Goal: Transaction & Acquisition: Purchase product/service

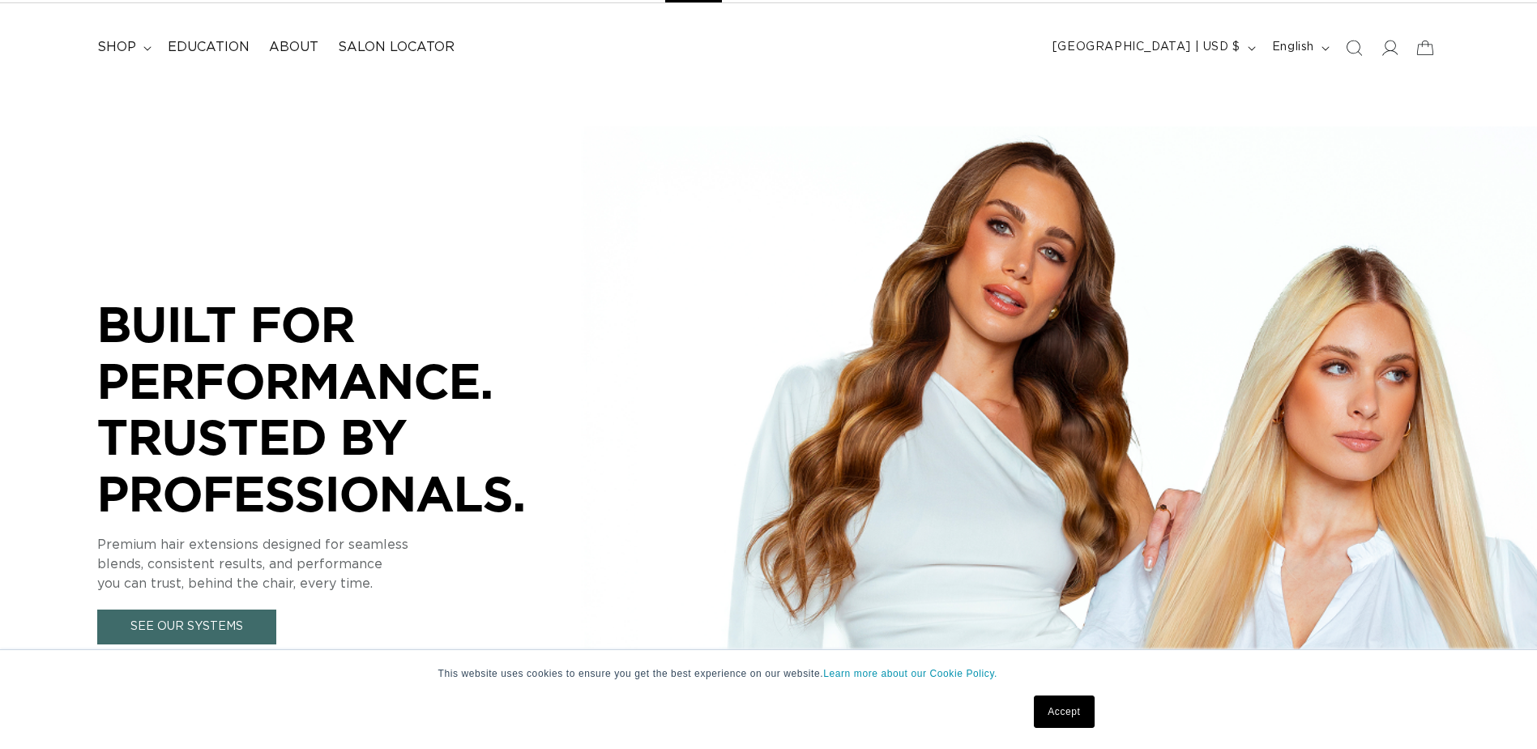
scroll to position [81, 0]
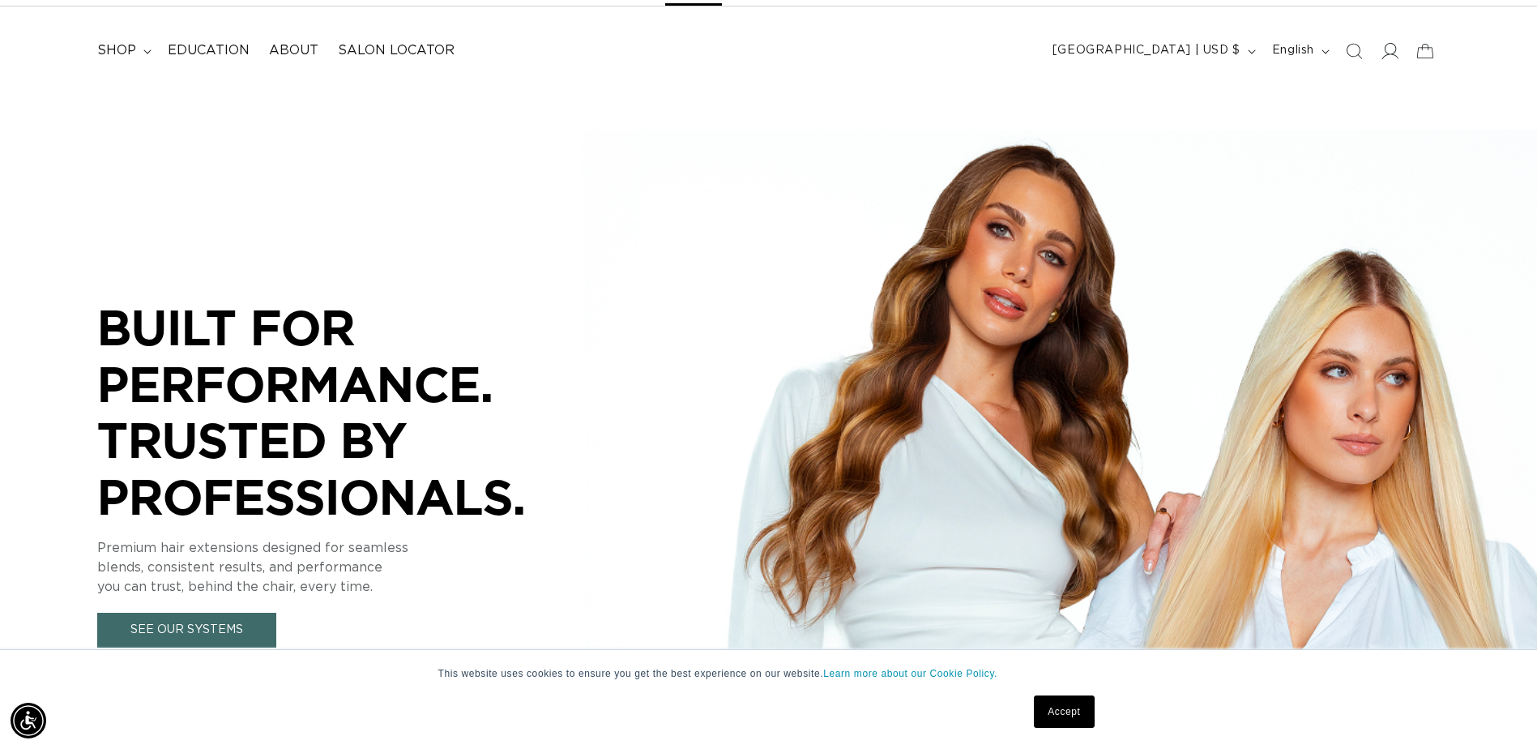
click at [1401, 55] on span at bounding box center [1390, 51] width 36 height 36
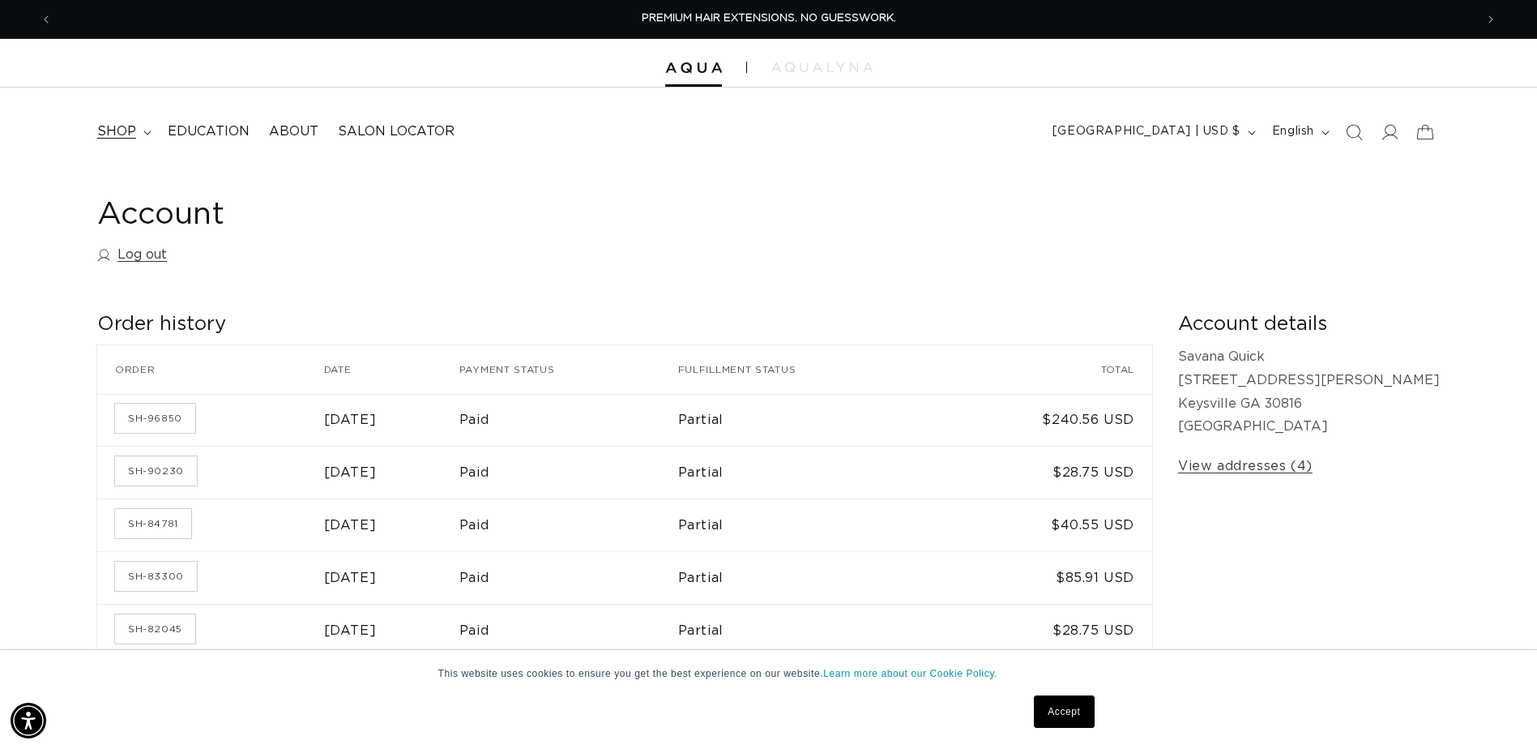
click at [137, 135] on summary "shop" at bounding box center [123, 131] width 70 height 36
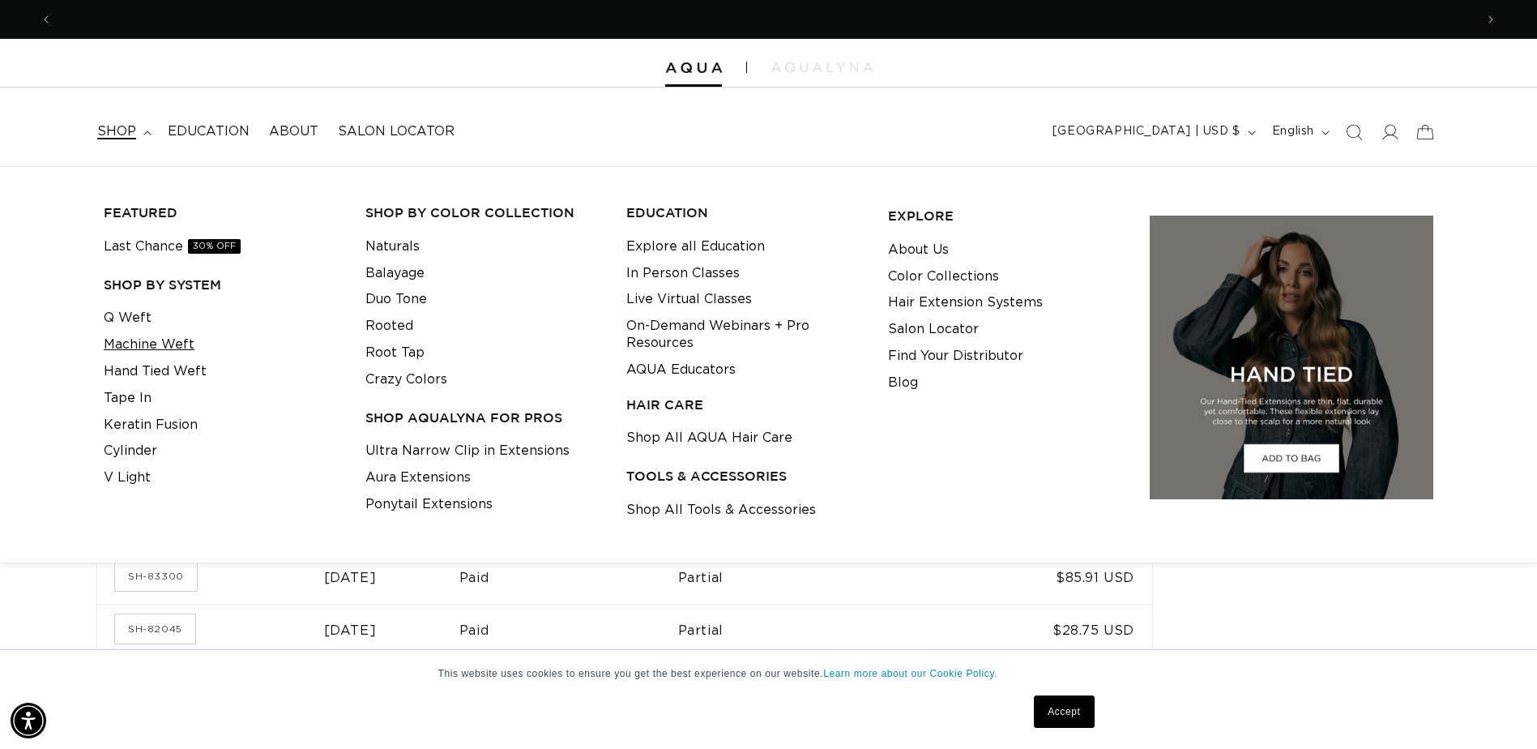
scroll to position [0, 2844]
click at [174, 349] on link "Machine Weft" at bounding box center [149, 344] width 91 height 27
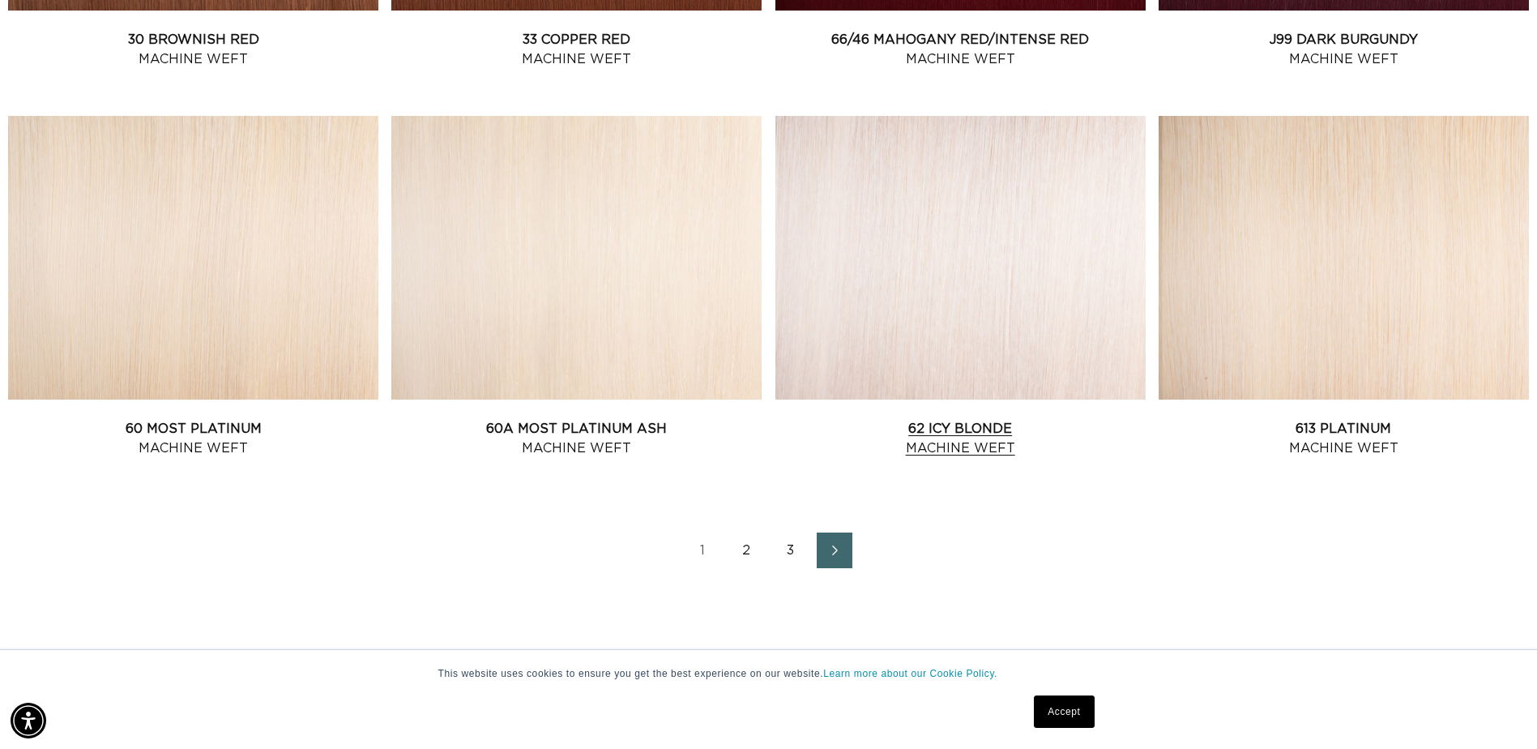
scroll to position [0, 2844]
click at [741, 547] on link "2" at bounding box center [747, 550] width 36 height 36
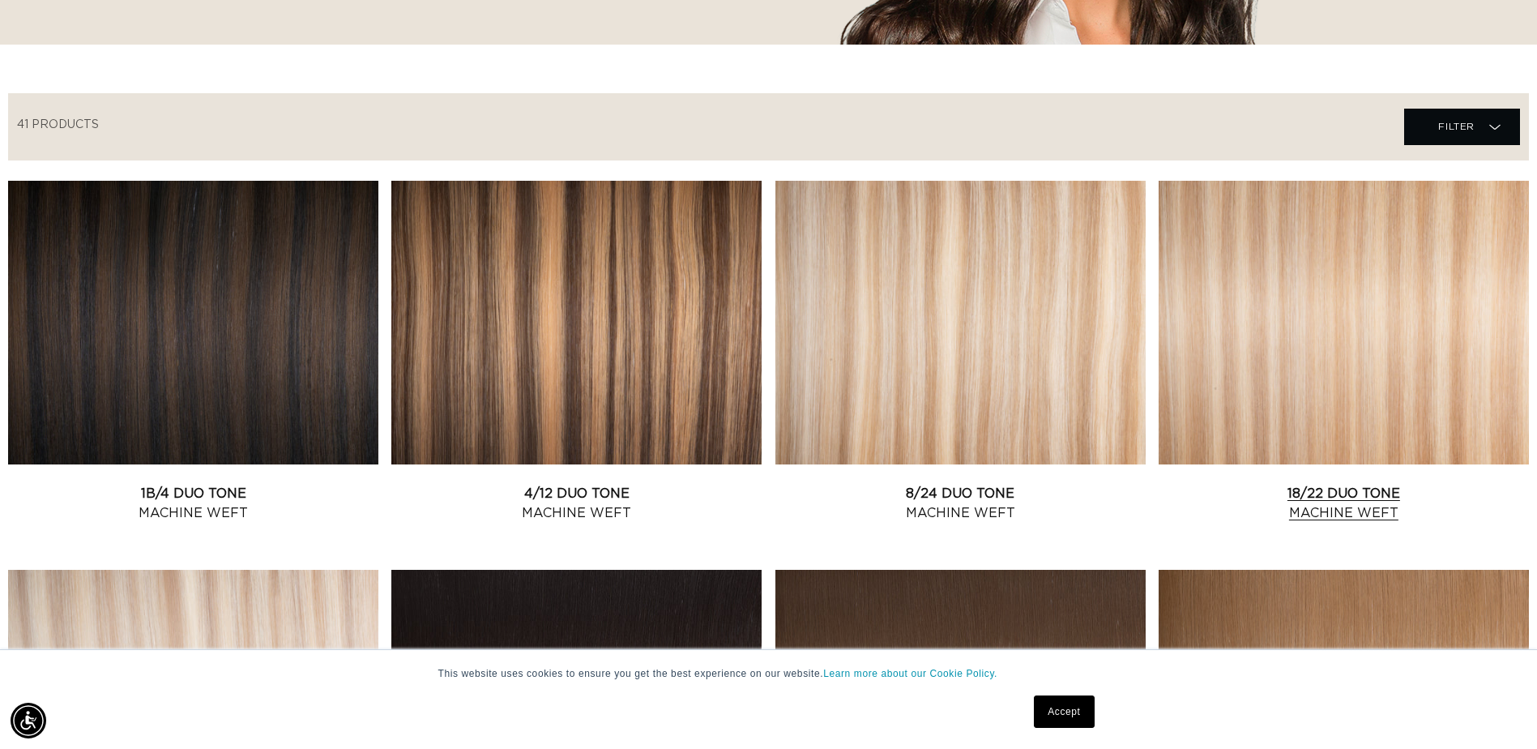
scroll to position [0, 1422]
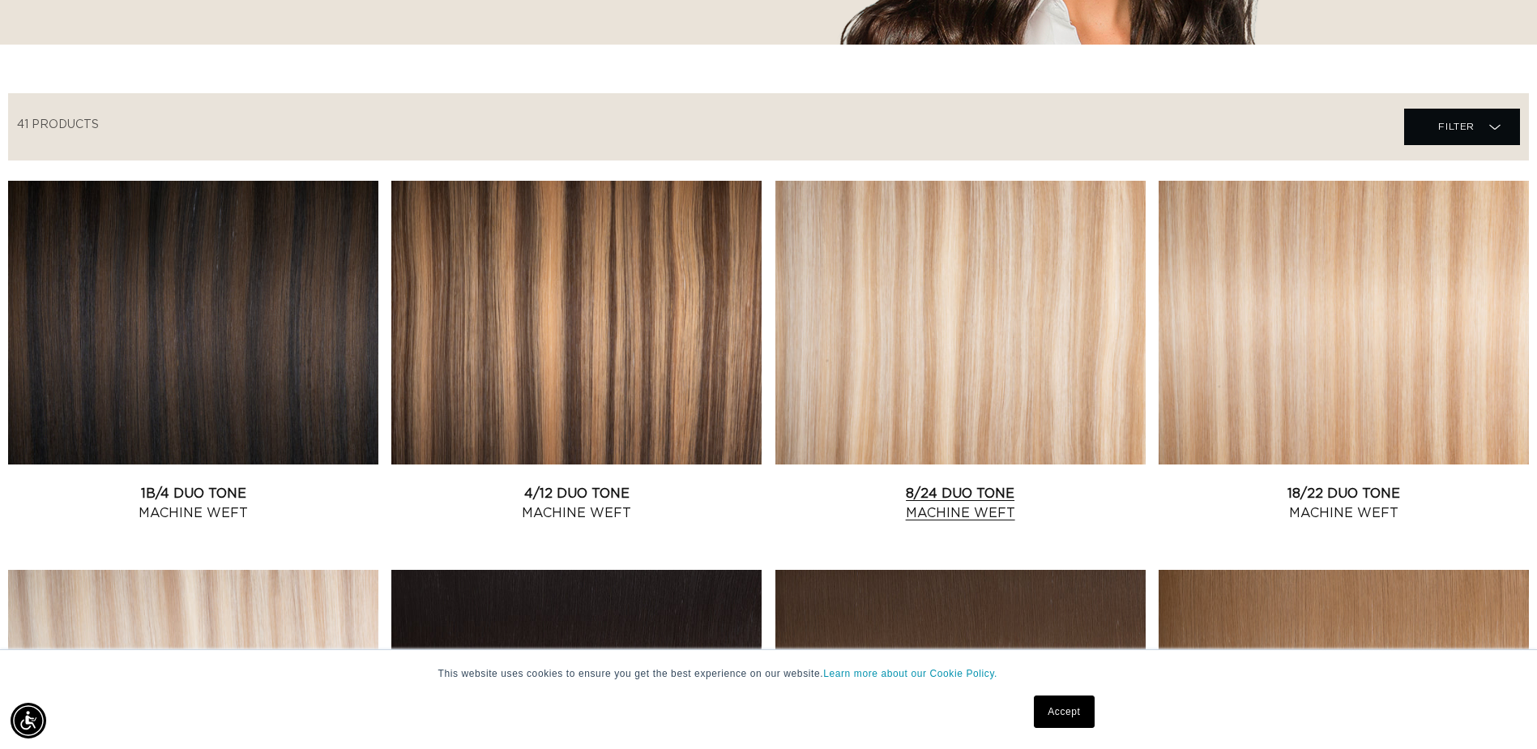
click at [930, 484] on link "8/24 Duo Tone Machine Weft" at bounding box center [960, 503] width 370 height 39
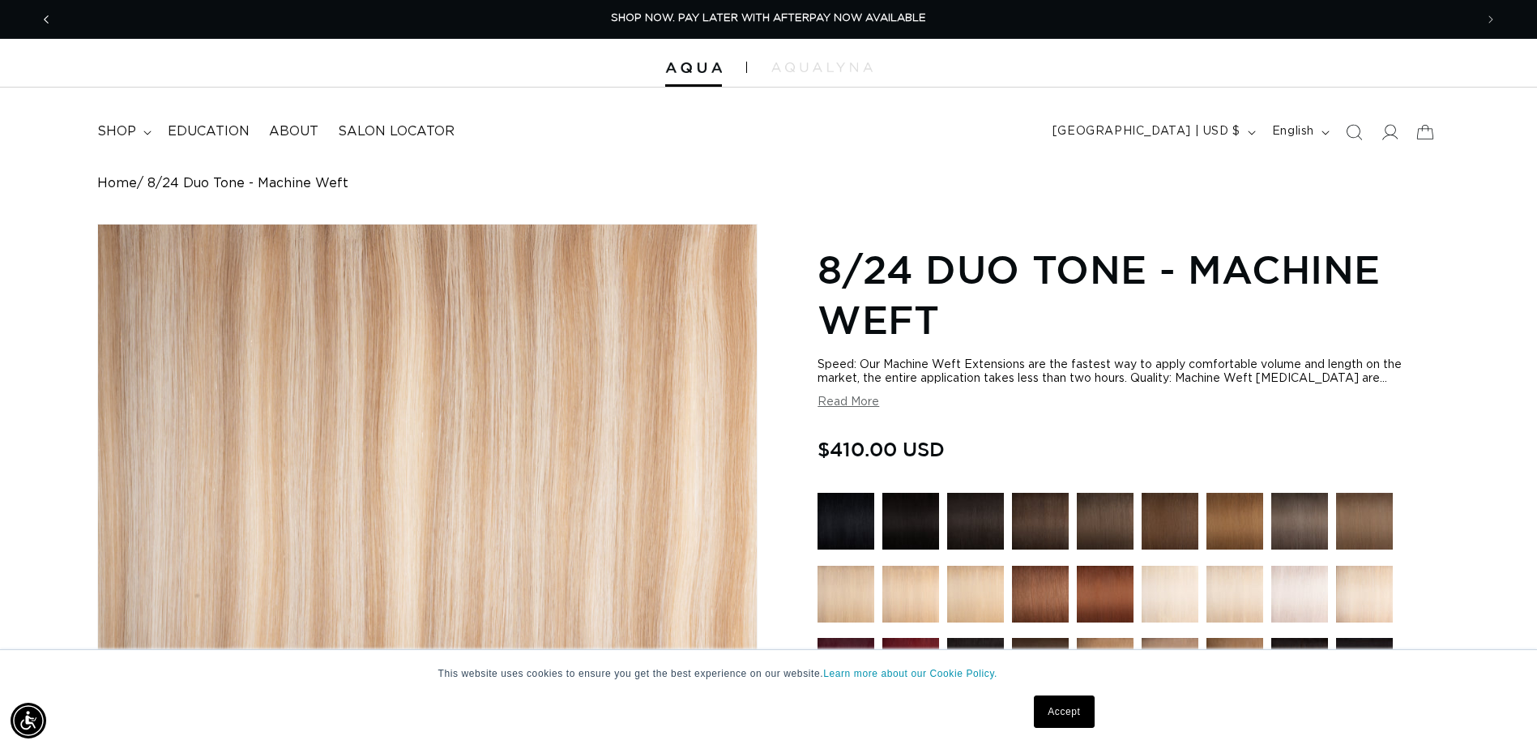
click at [47, 20] on icon "Previous announcement" at bounding box center [47, 20] width 6 height 18
click at [109, 130] on span "shop" at bounding box center [116, 131] width 39 height 17
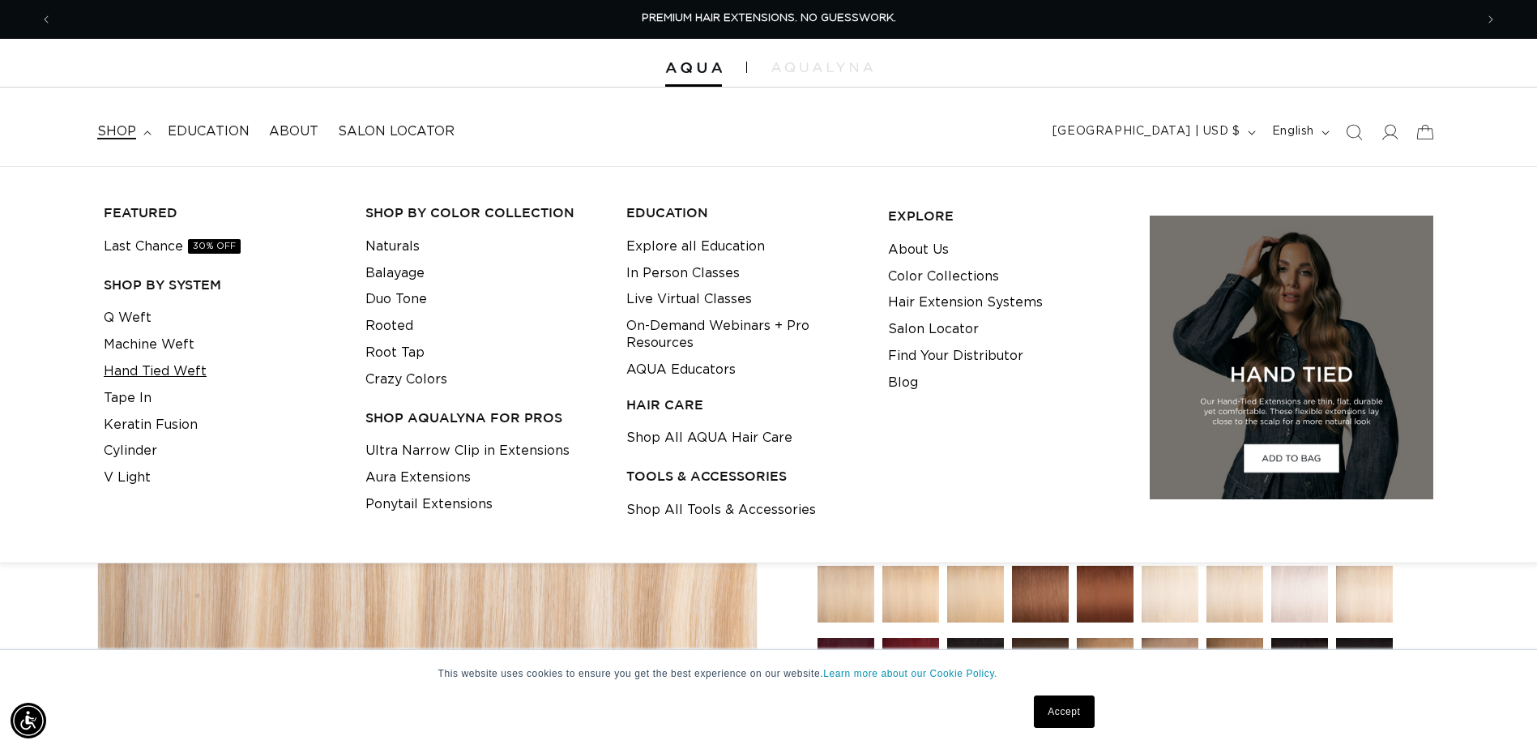
click at [157, 370] on link "Hand Tied Weft" at bounding box center [155, 371] width 103 height 27
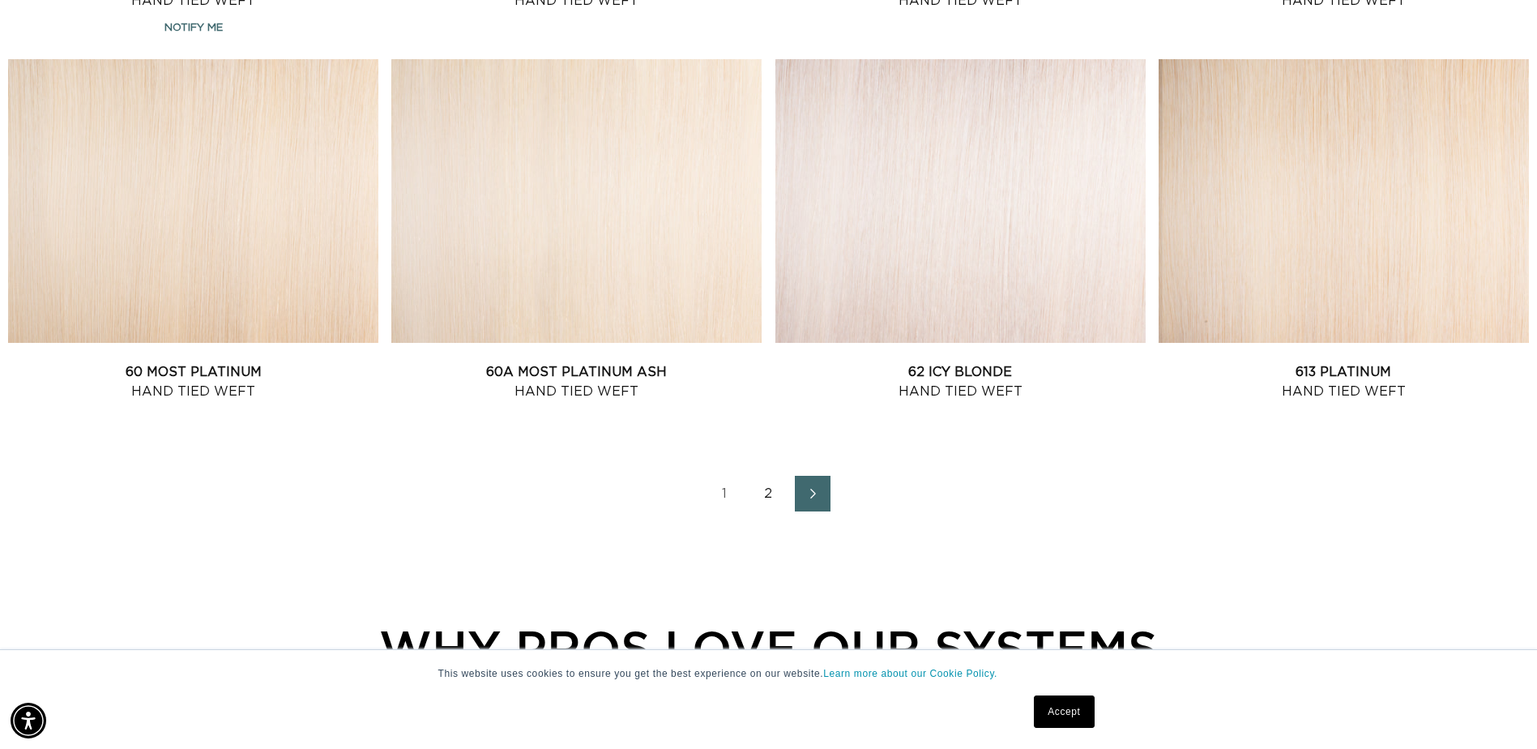
scroll to position [2350, 0]
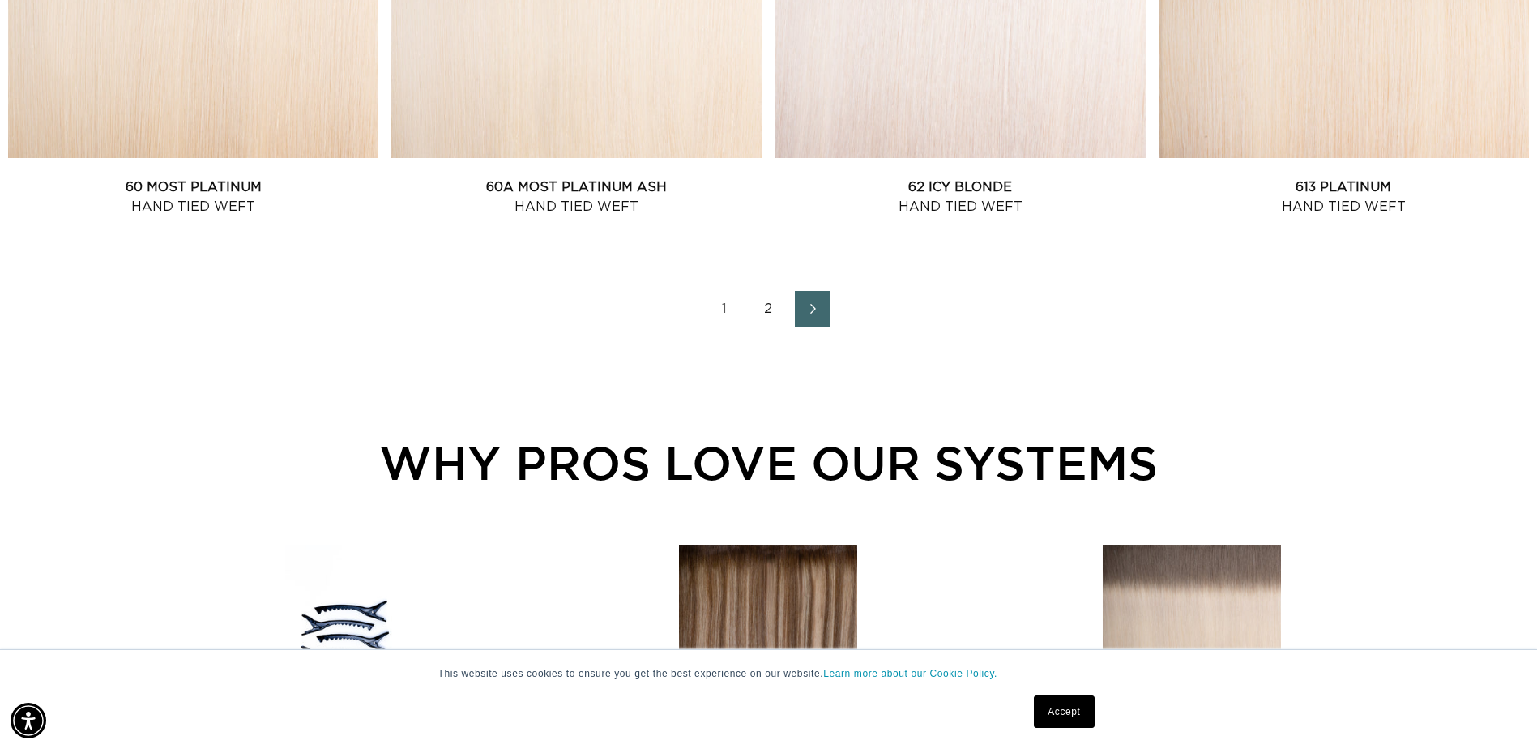
click at [763, 303] on link "2" at bounding box center [769, 309] width 36 height 36
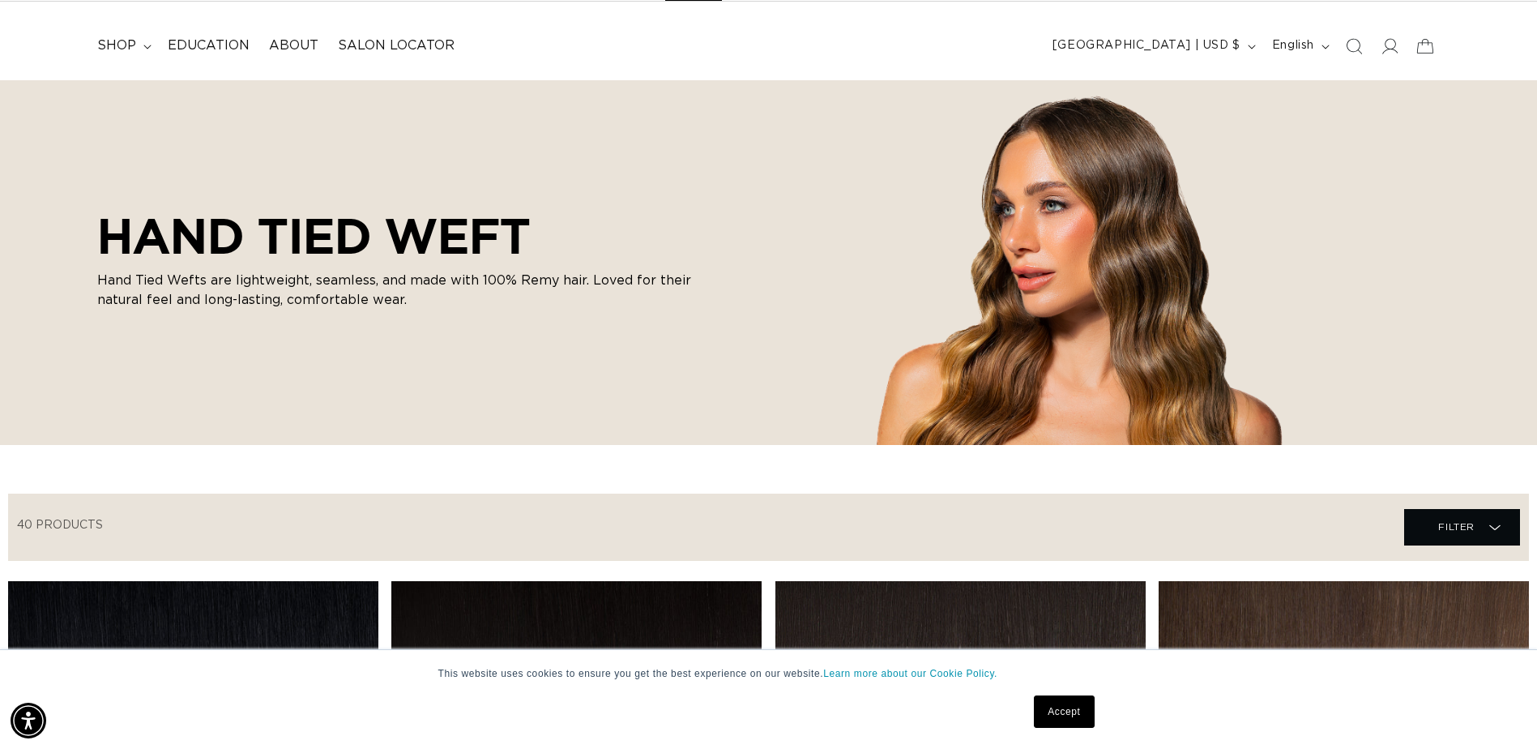
scroll to position [0, 0]
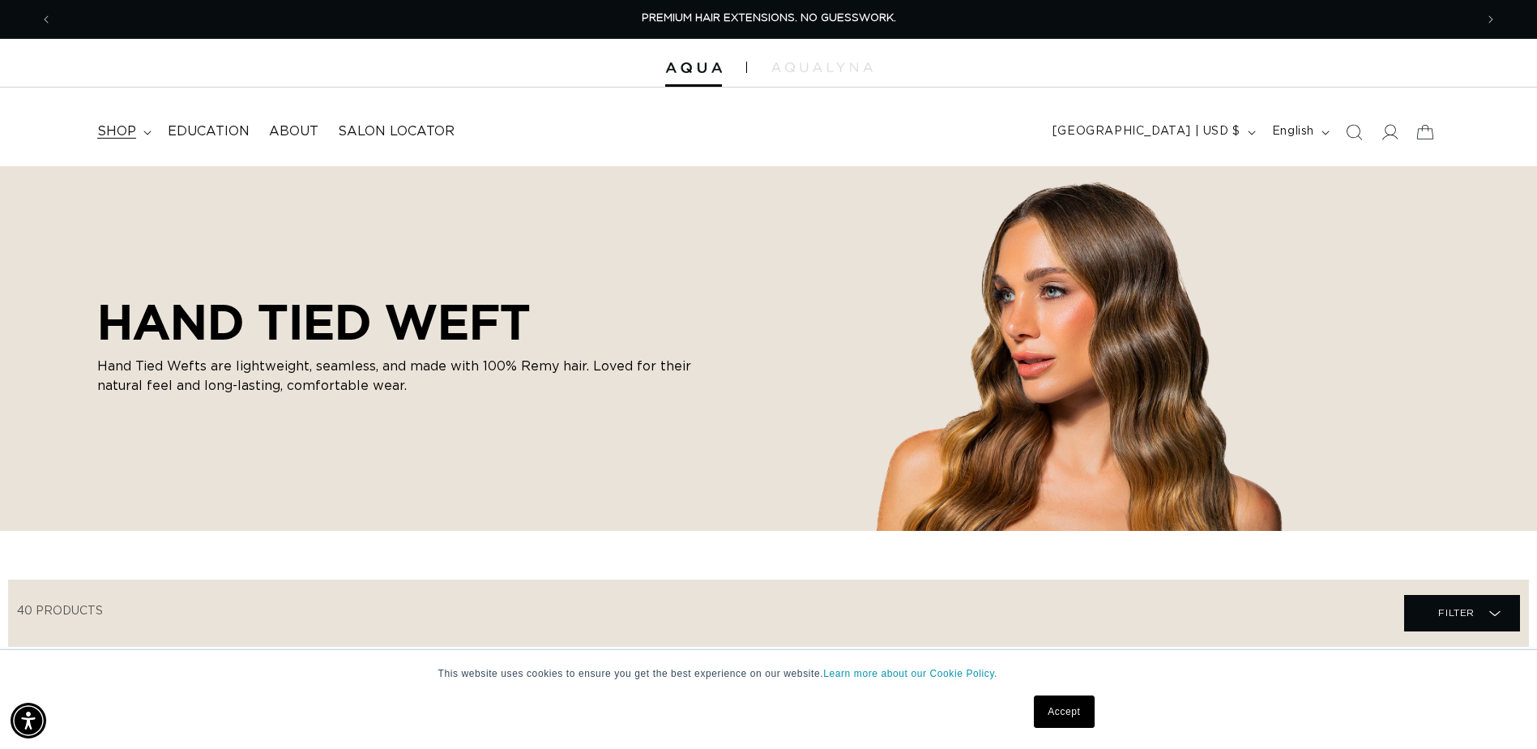
click at [126, 125] on span "shop" at bounding box center [116, 131] width 39 height 17
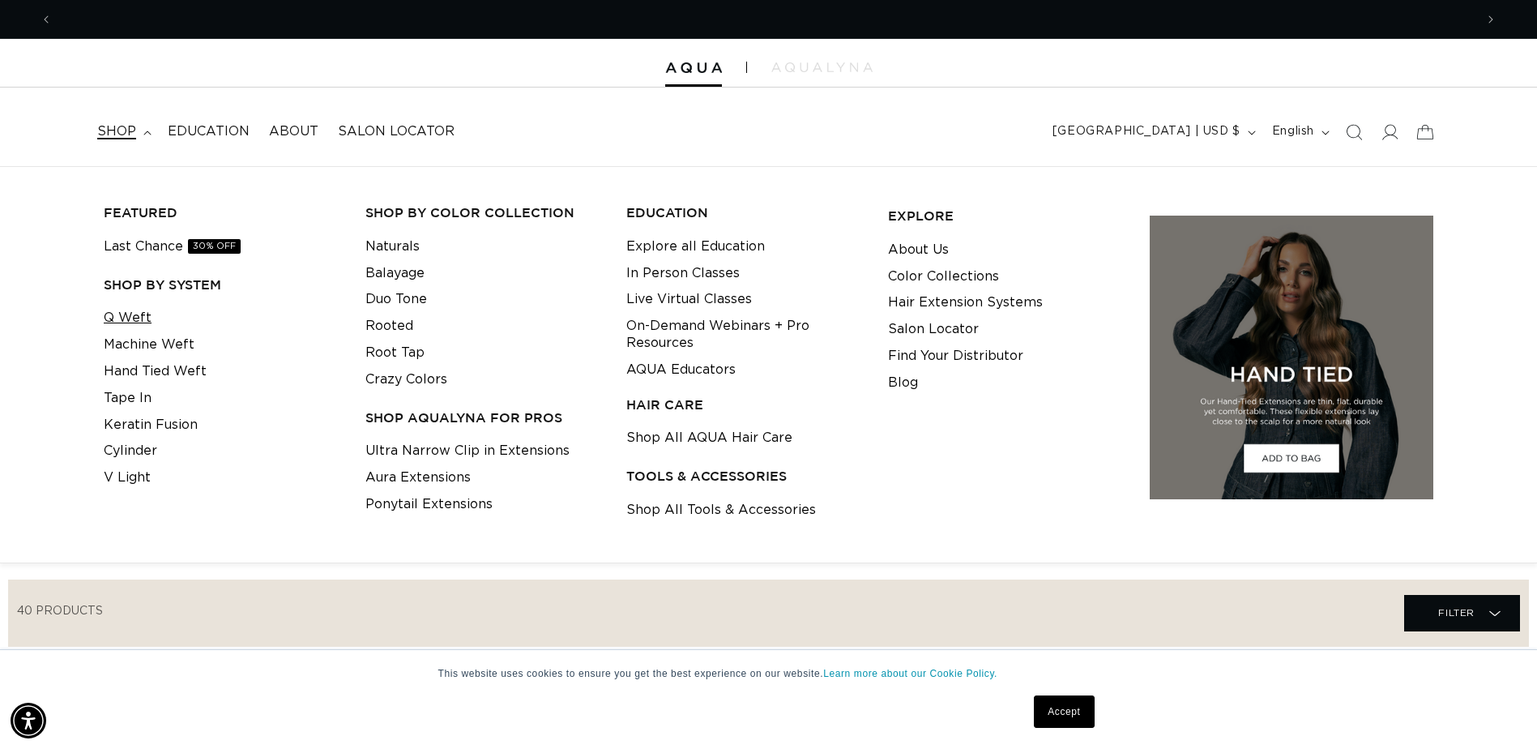
scroll to position [0, 2844]
click at [139, 320] on link "Q Weft" at bounding box center [128, 318] width 48 height 27
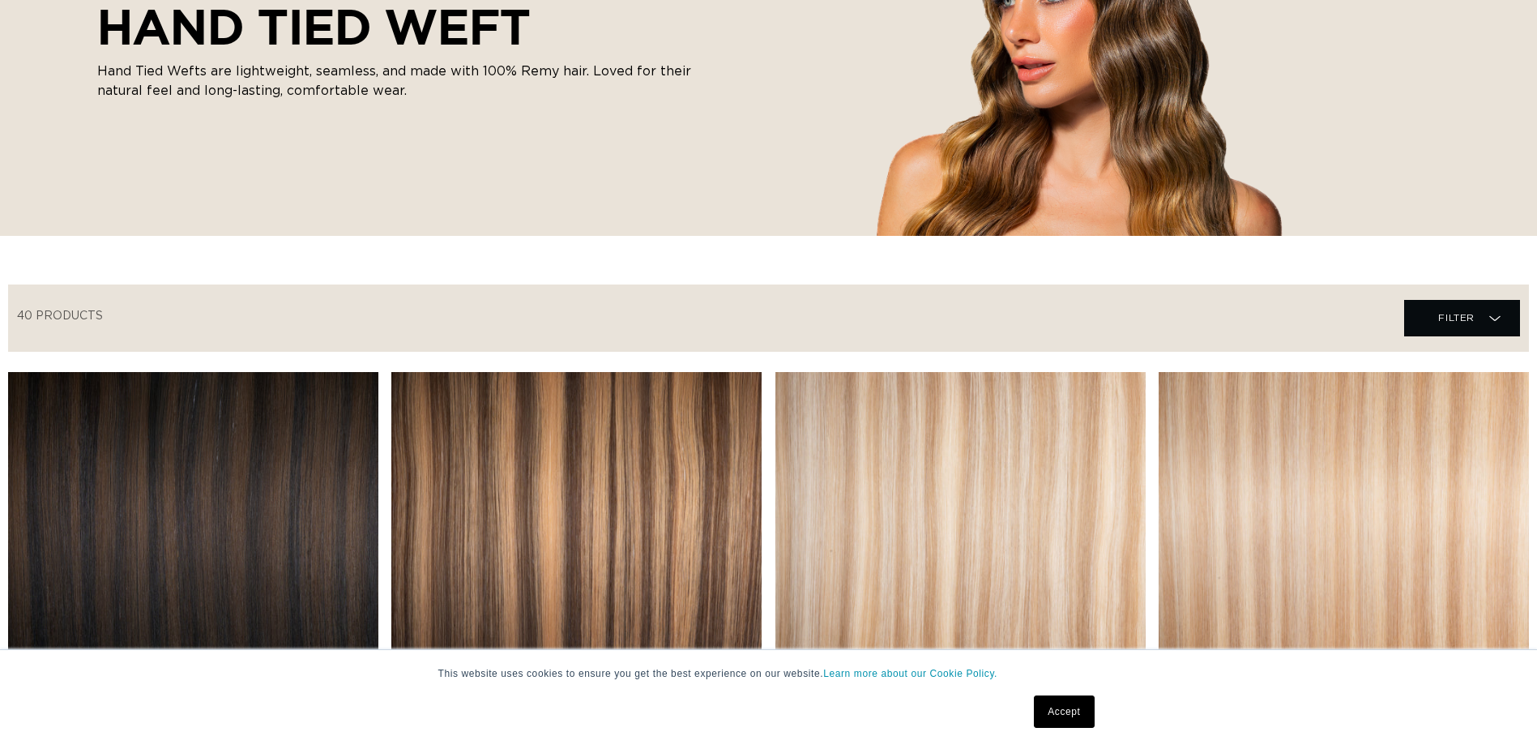
scroll to position [486, 0]
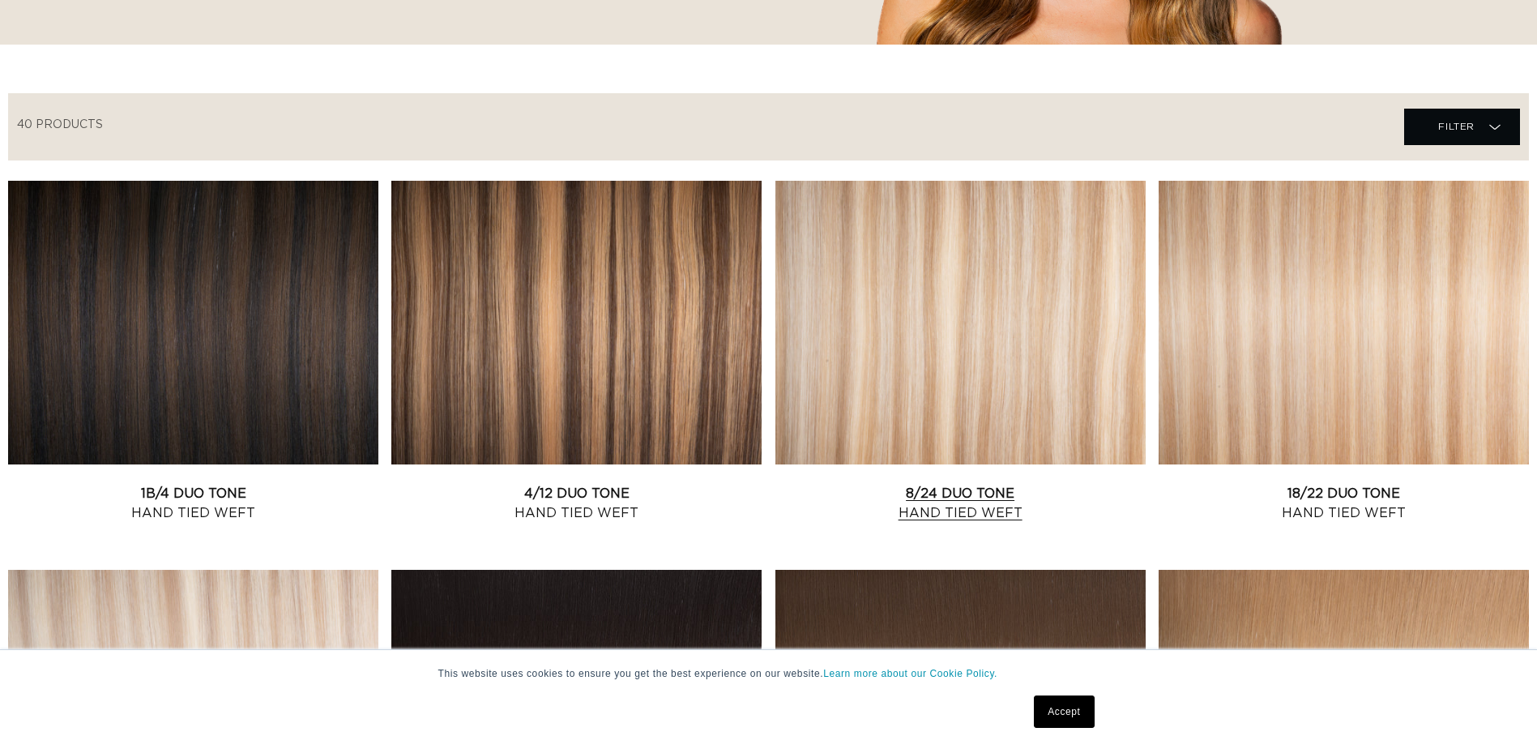
click at [872, 484] on link "8/24 Duo Tone Hand Tied Weft" at bounding box center [960, 503] width 370 height 39
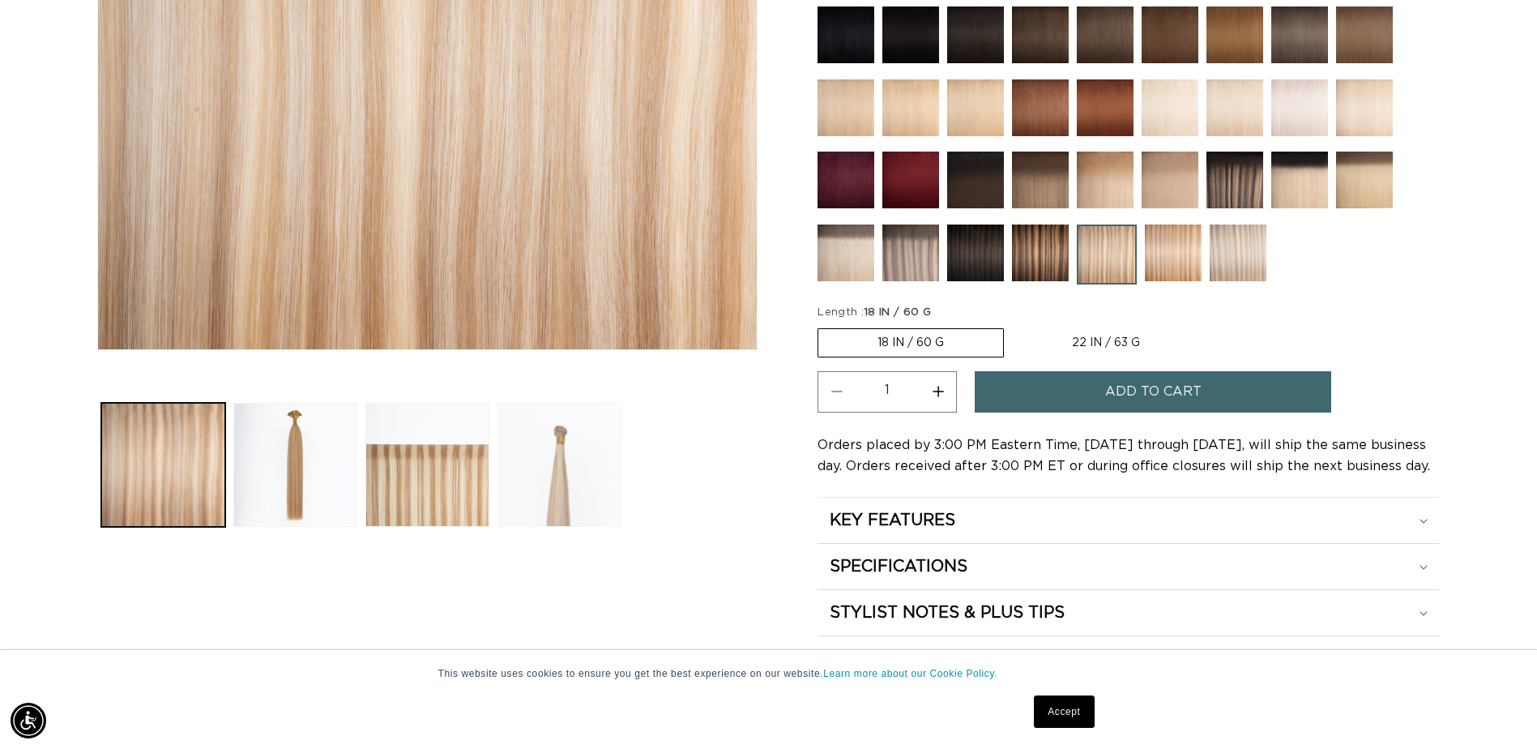
click at [575, 476] on button "Load image 4 in gallery view" at bounding box center [559, 465] width 124 height 124
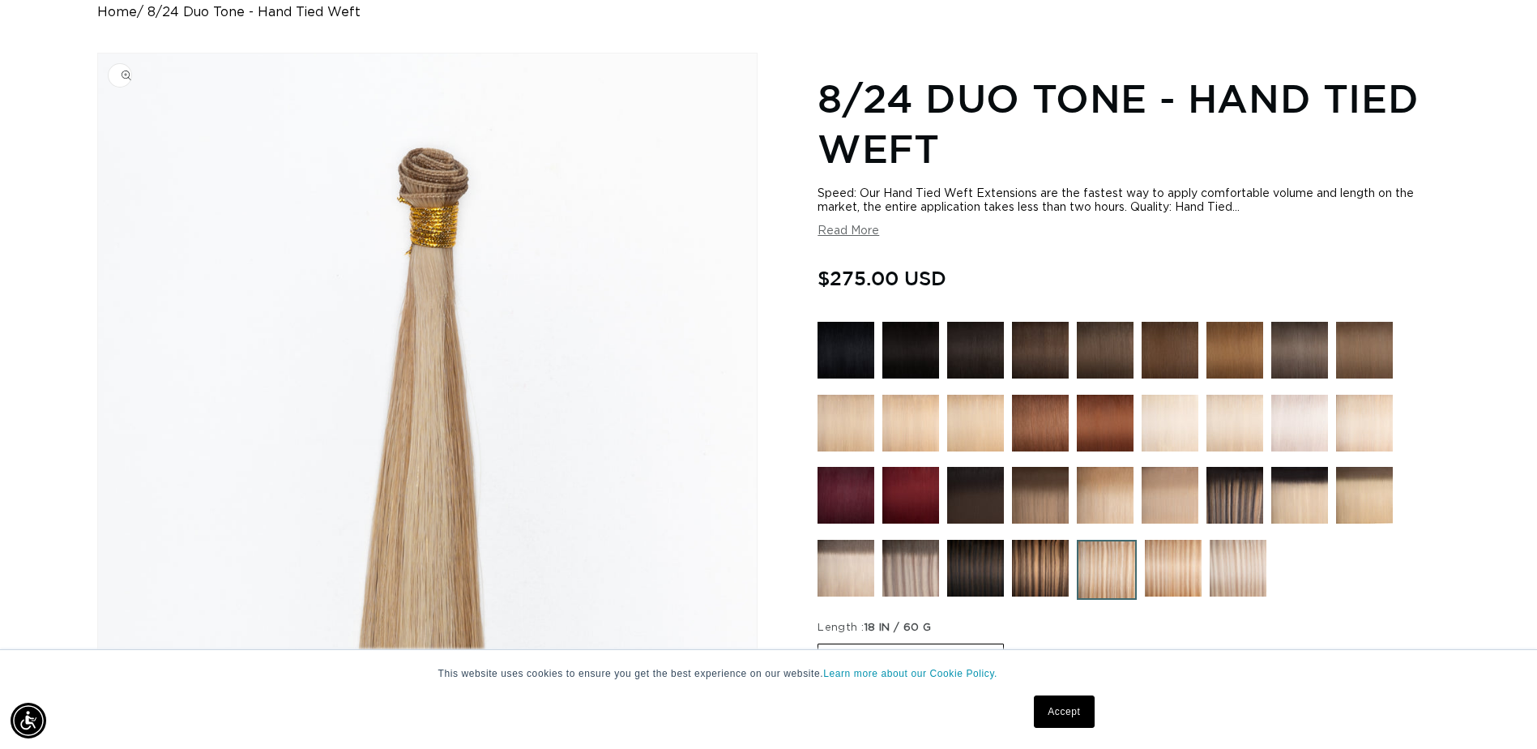
scroll to position [0, 1422]
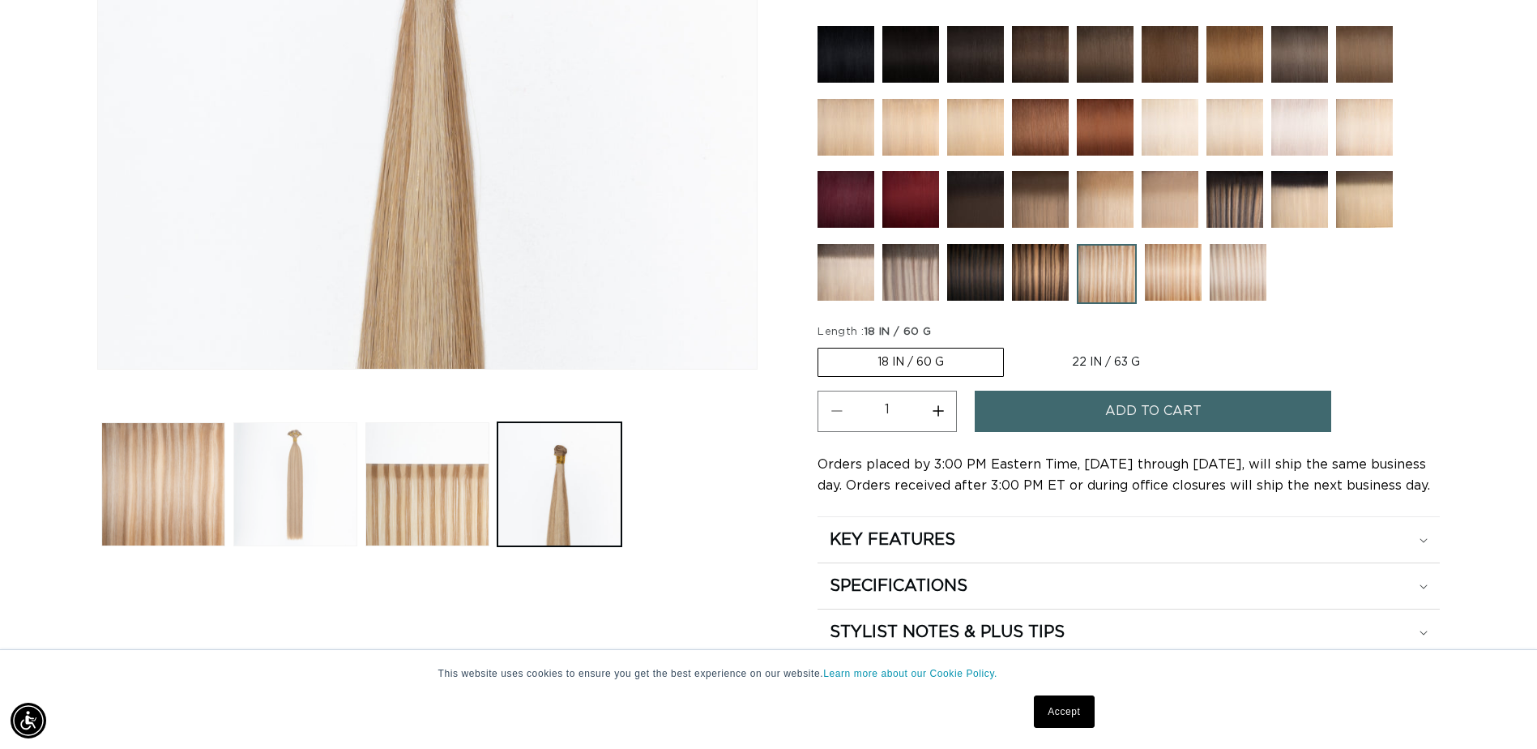
click at [299, 470] on button "Load image 2 in gallery view" at bounding box center [295, 484] width 124 height 124
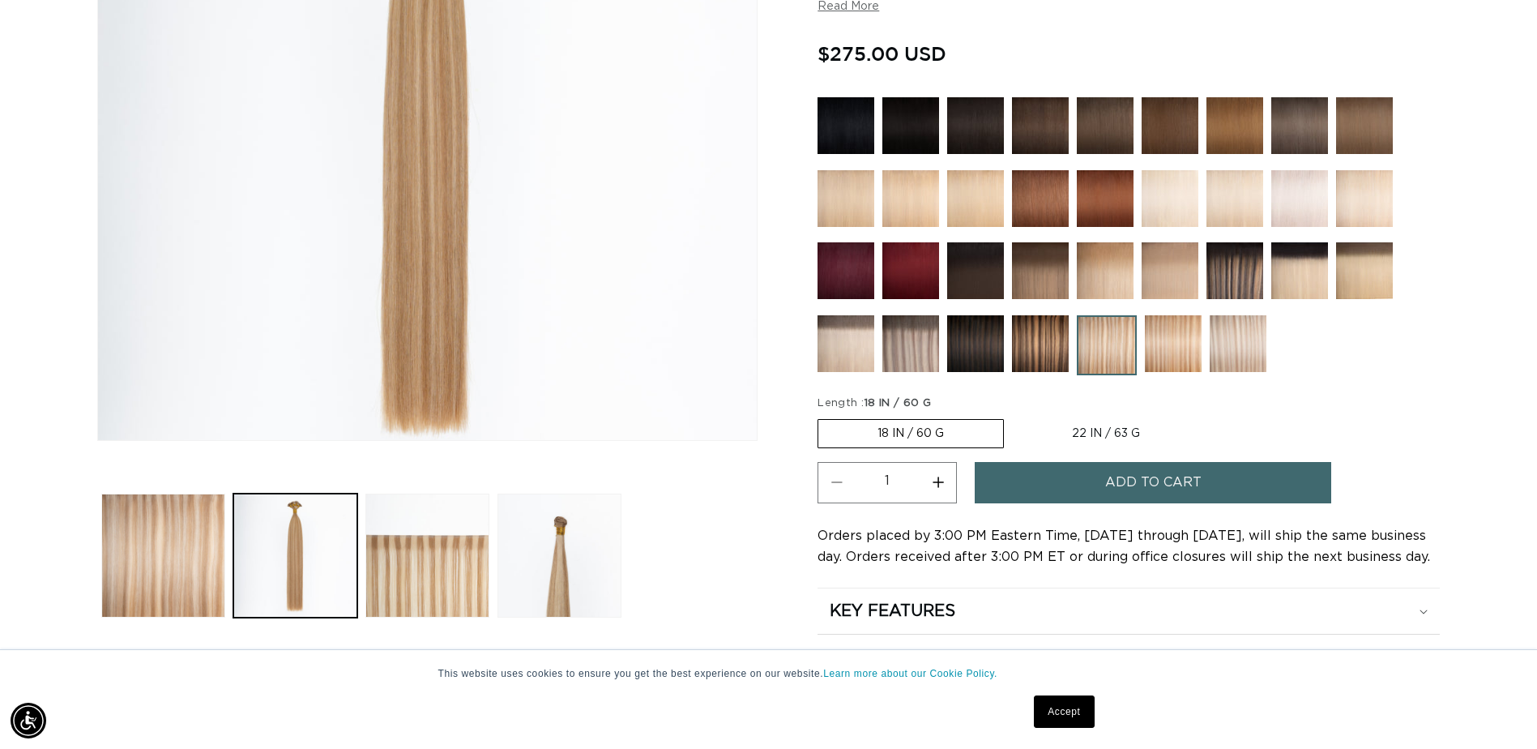
scroll to position [548, 0]
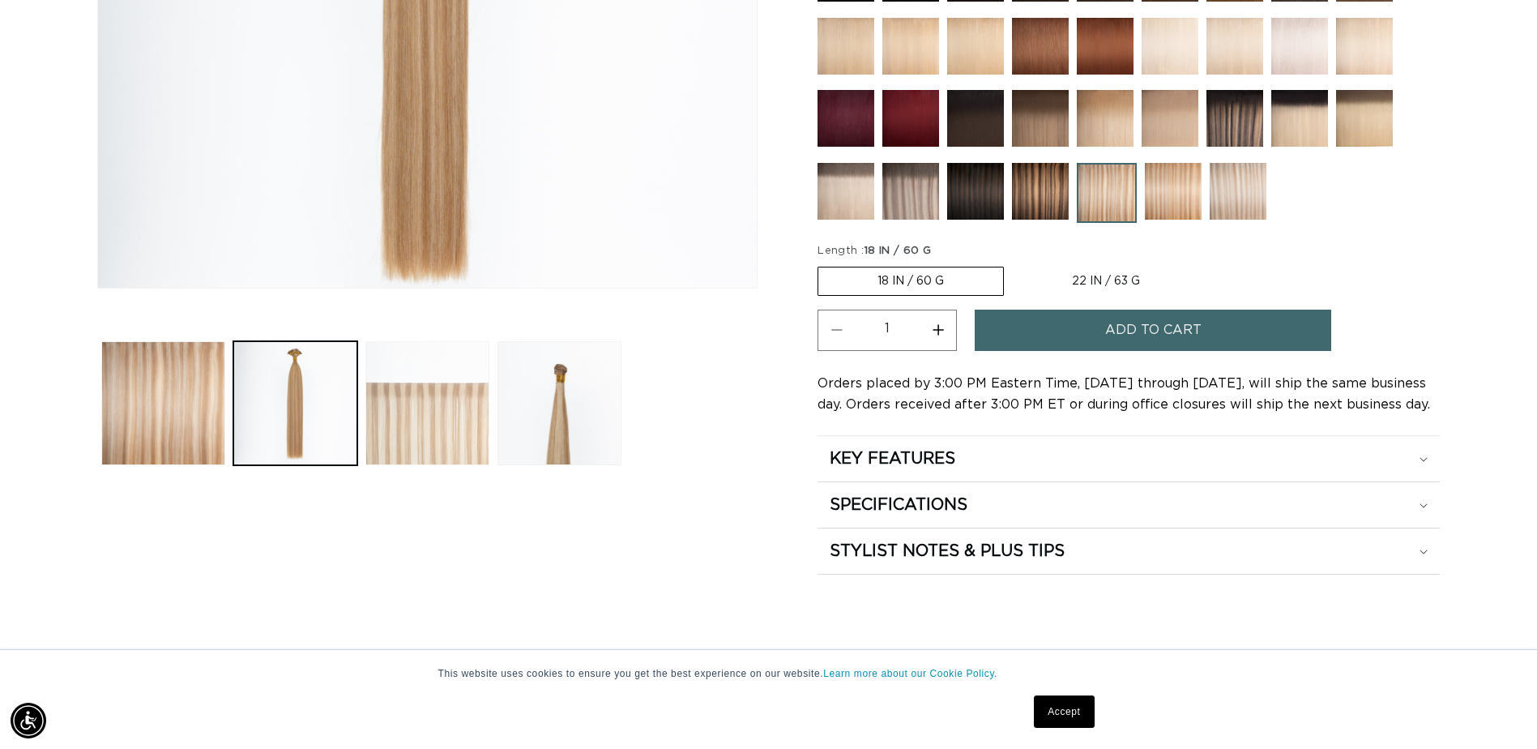
click at [431, 400] on button "Load image 3 in gallery view" at bounding box center [427, 403] width 124 height 124
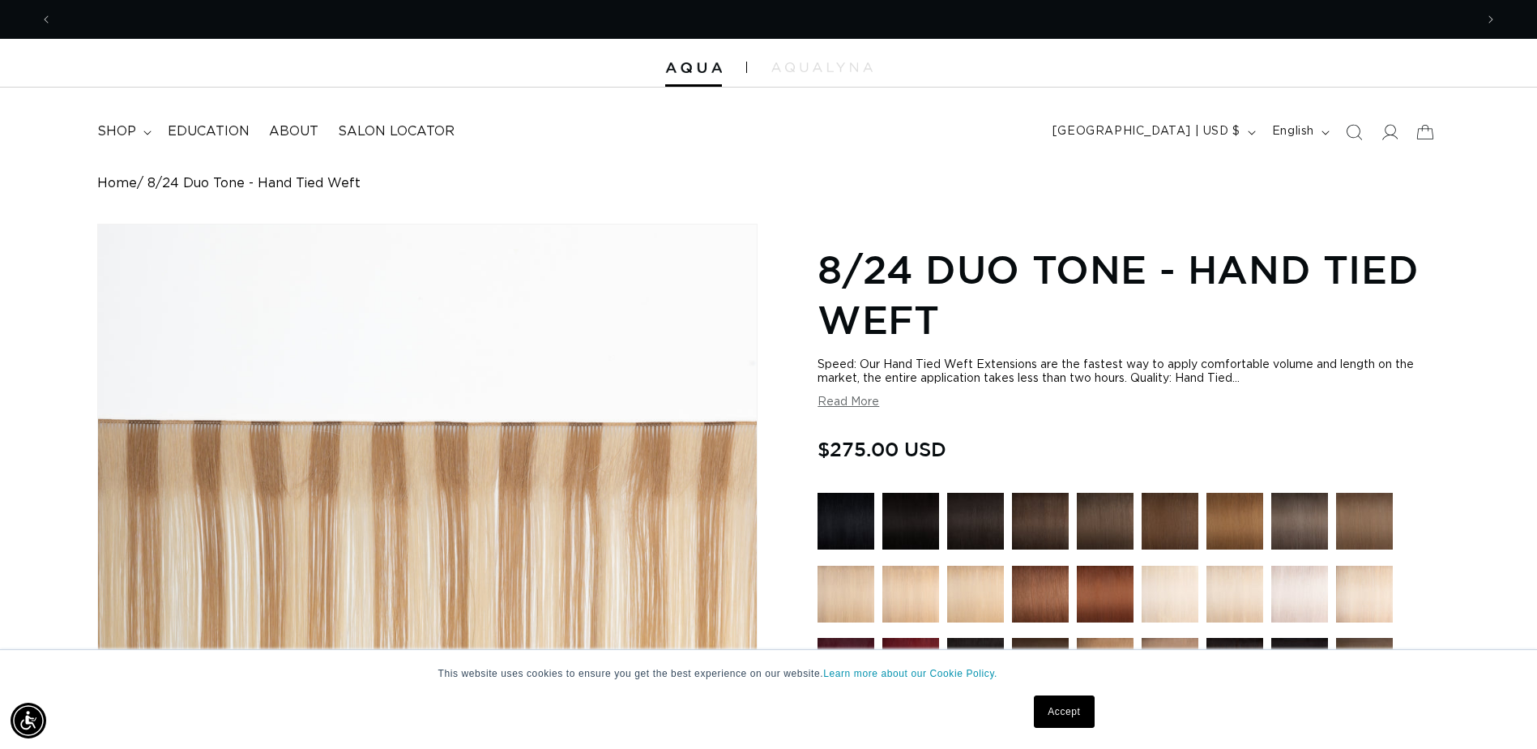
scroll to position [0, 0]
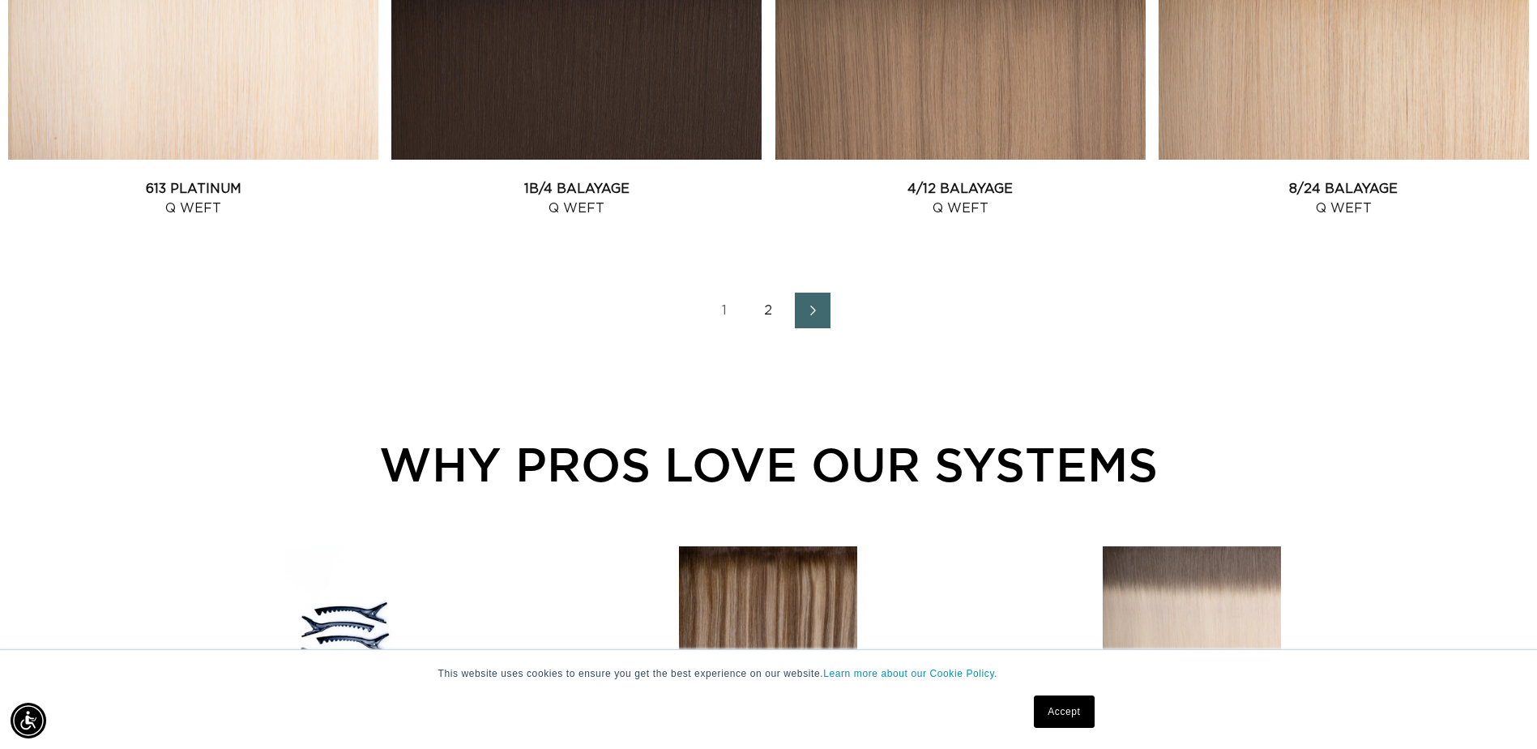
scroll to position [0, 1422]
click at [773, 314] on link "2" at bounding box center [769, 311] width 36 height 36
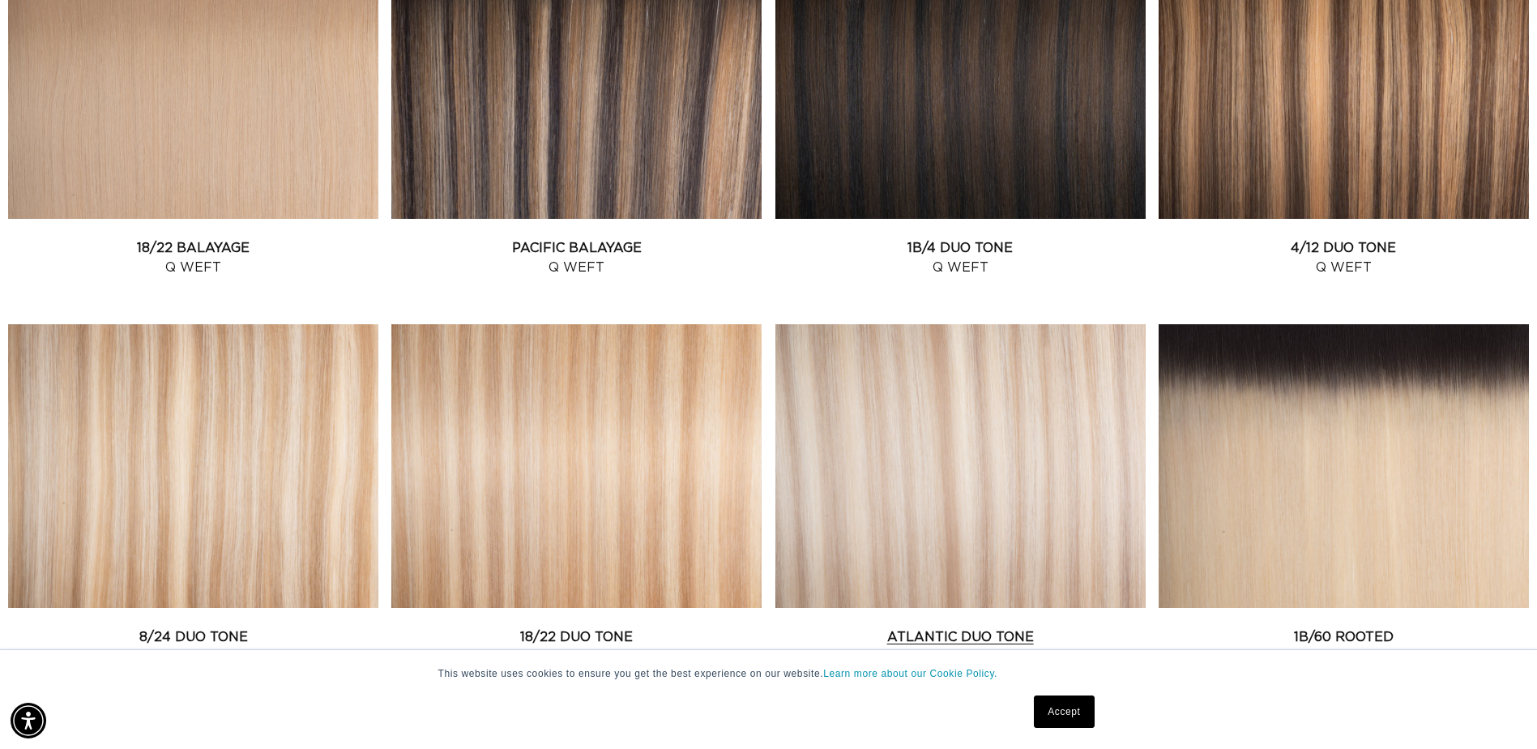
scroll to position [810, 0]
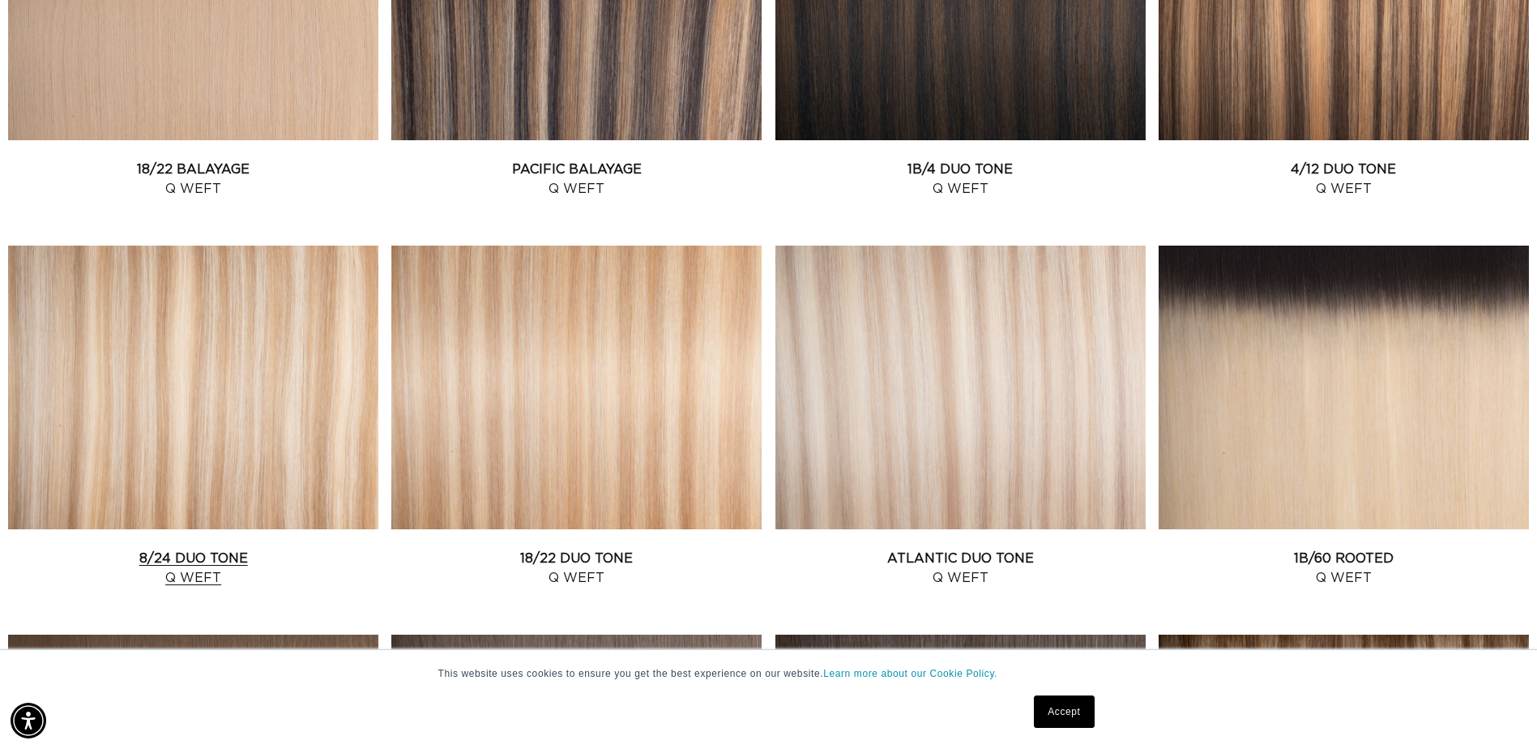
click at [236, 549] on link "8/24 Duo Tone Q Weft" at bounding box center [193, 568] width 370 height 39
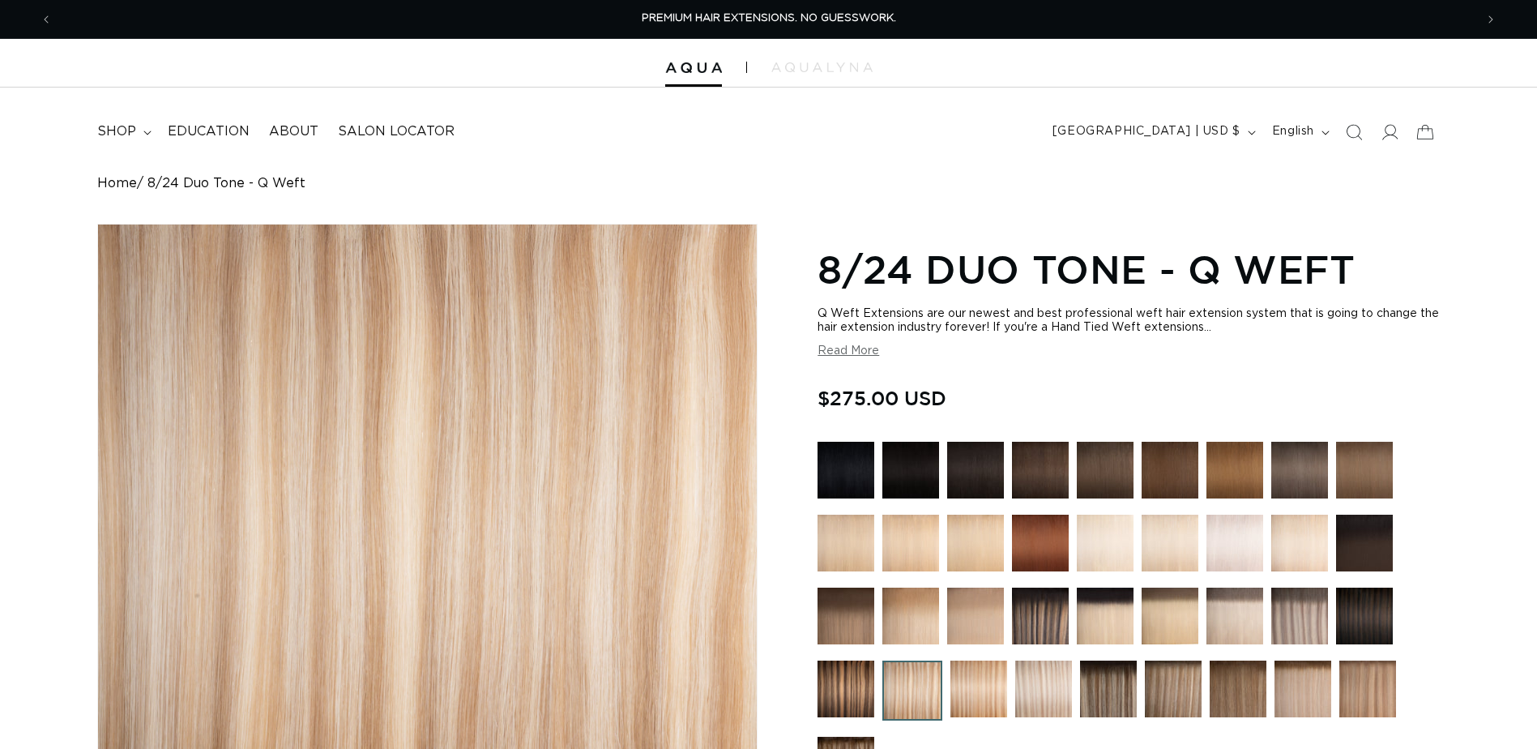
scroll to position [334, 0]
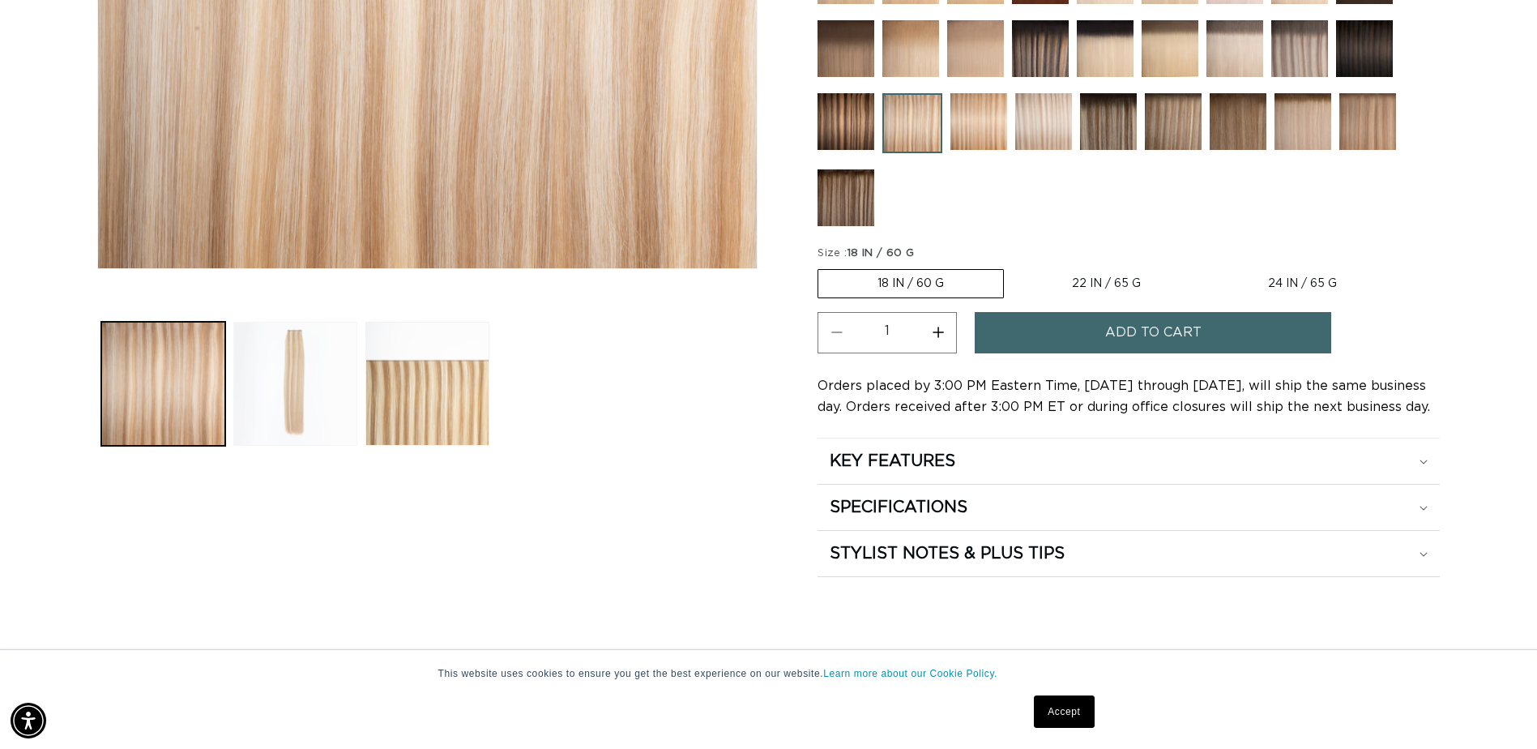
click at [290, 365] on button "Load image 2 in gallery view" at bounding box center [295, 384] width 124 height 124
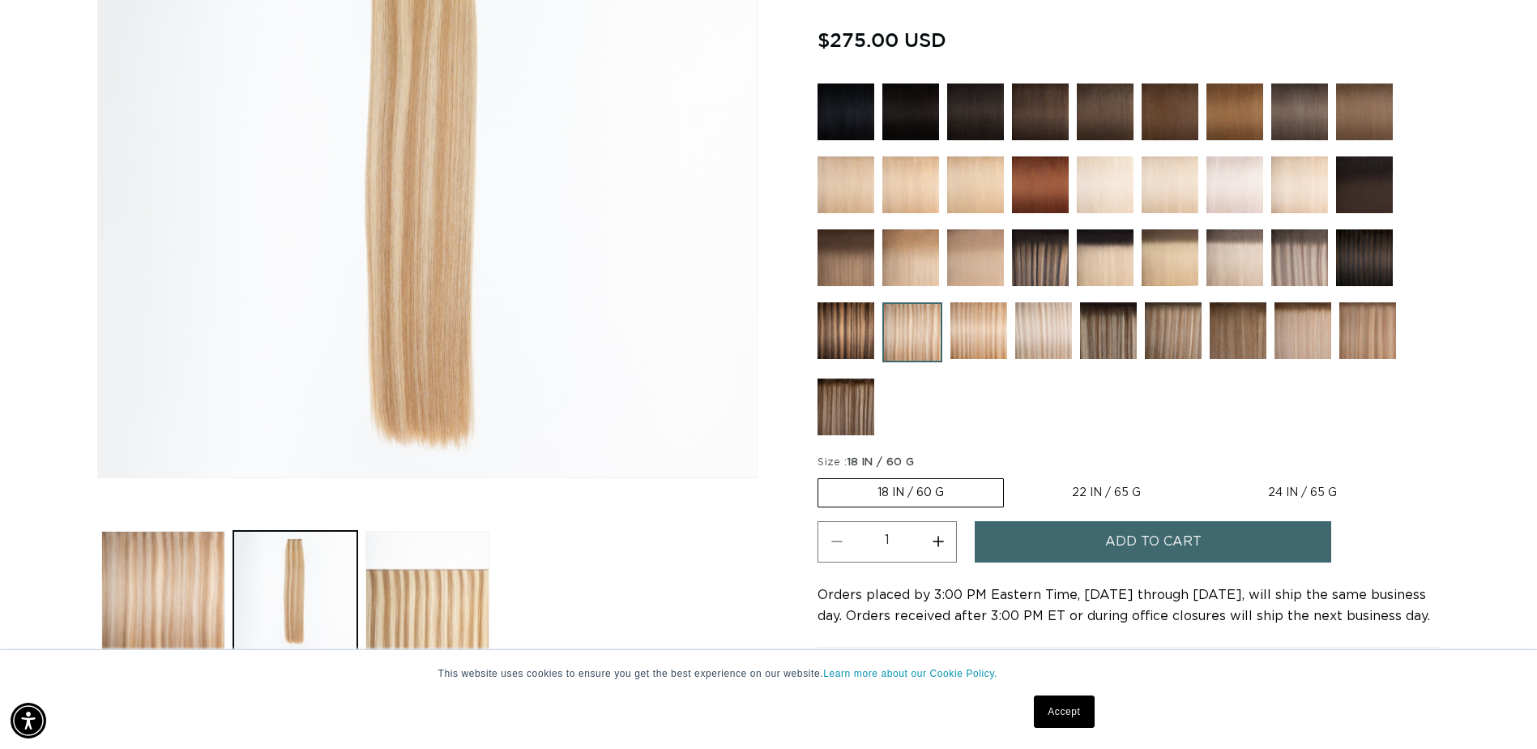
scroll to position [0, 1422]
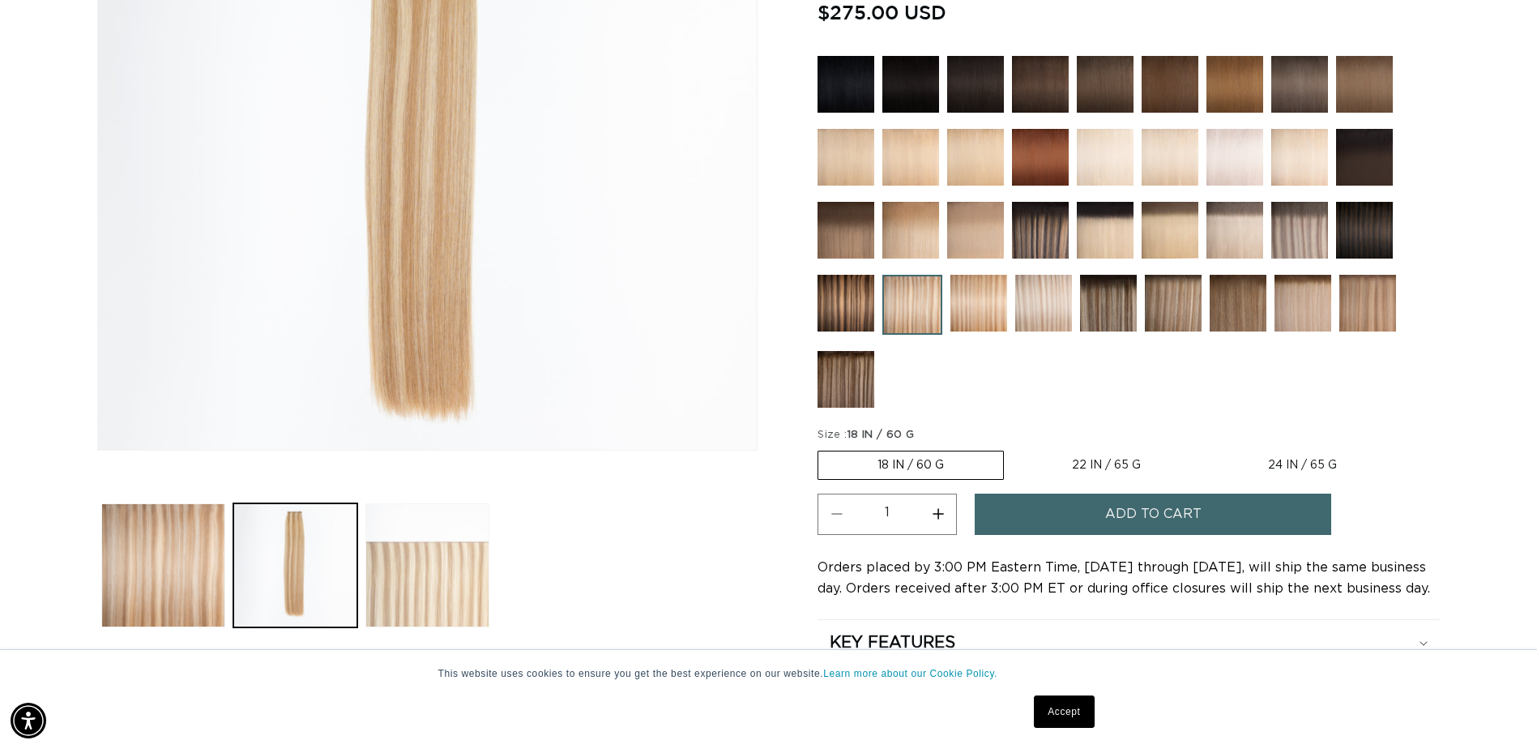
click at [459, 565] on button "Load image 3 in gallery view" at bounding box center [427, 565] width 124 height 124
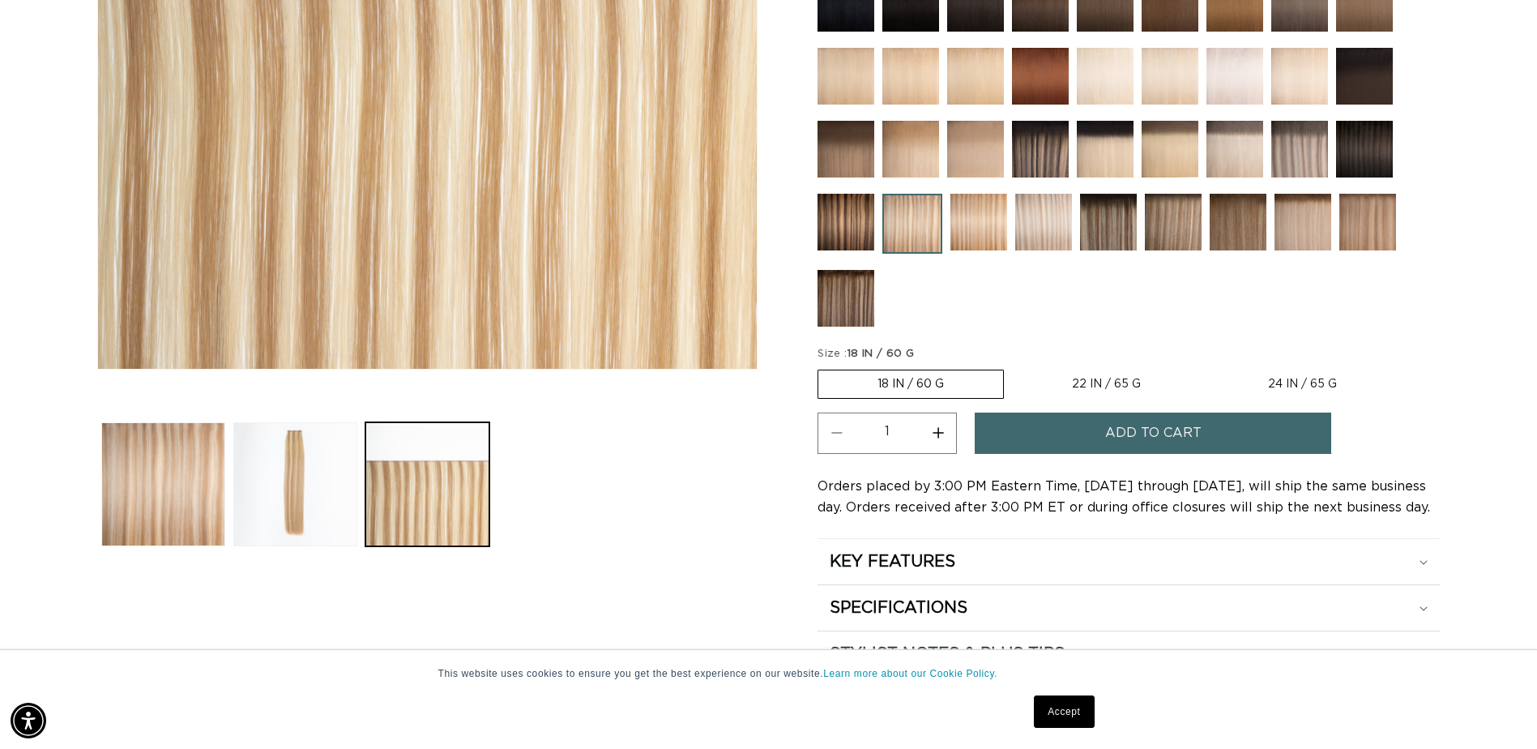
scroll to position [0, 0]
click at [257, 492] on button "Load image 2 in gallery view" at bounding box center [295, 484] width 124 height 124
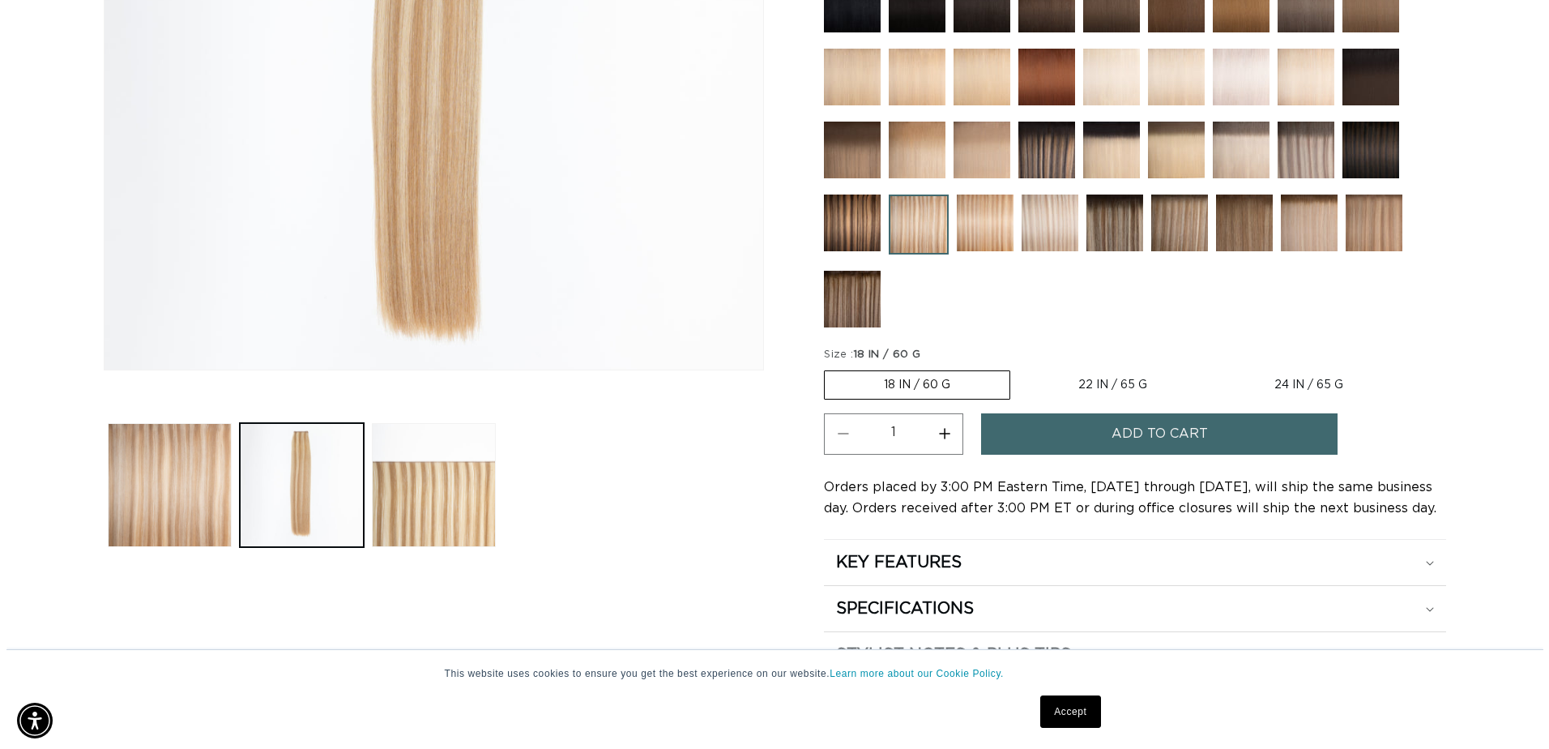
scroll to position [467, 0]
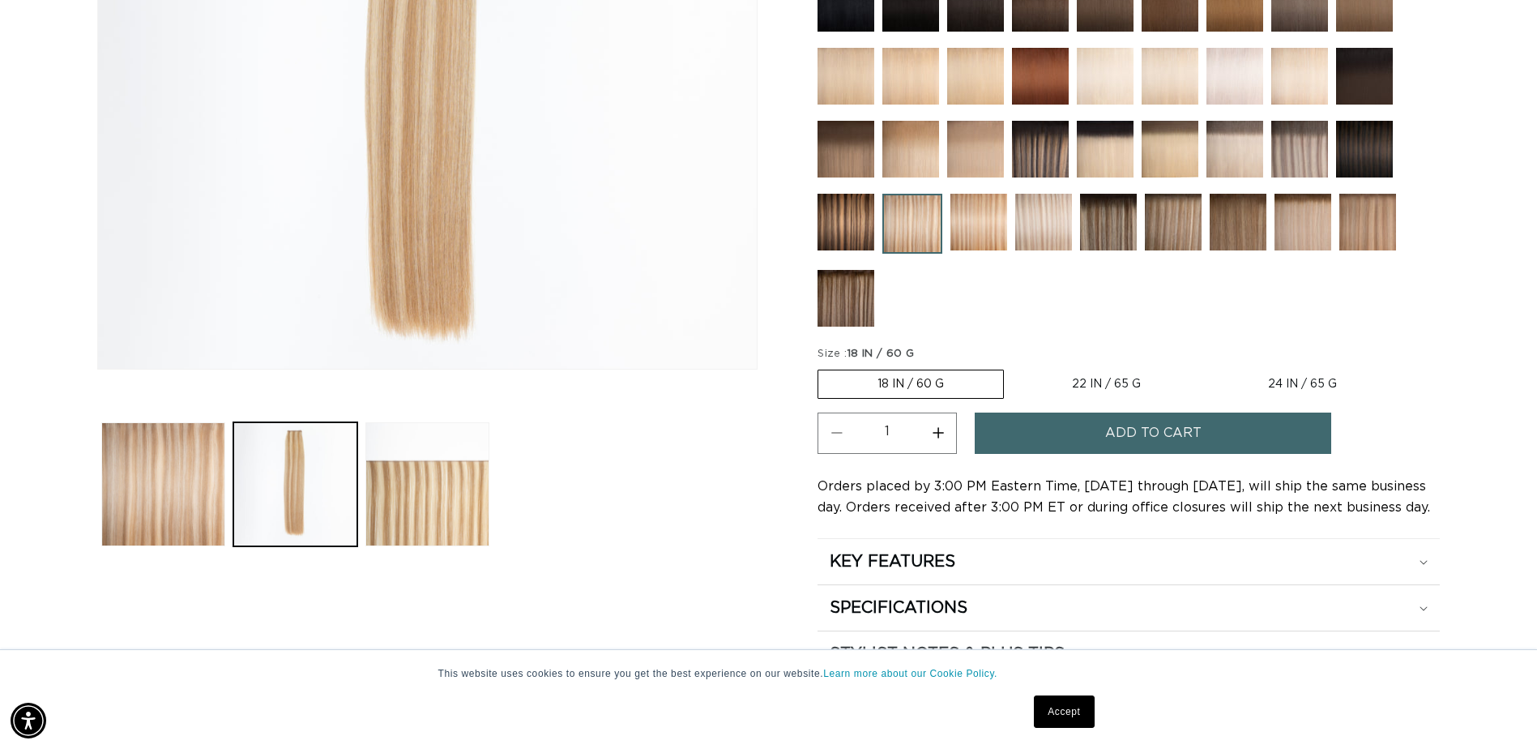
click at [1044, 438] on button "Add to cart" at bounding box center [1153, 432] width 357 height 41
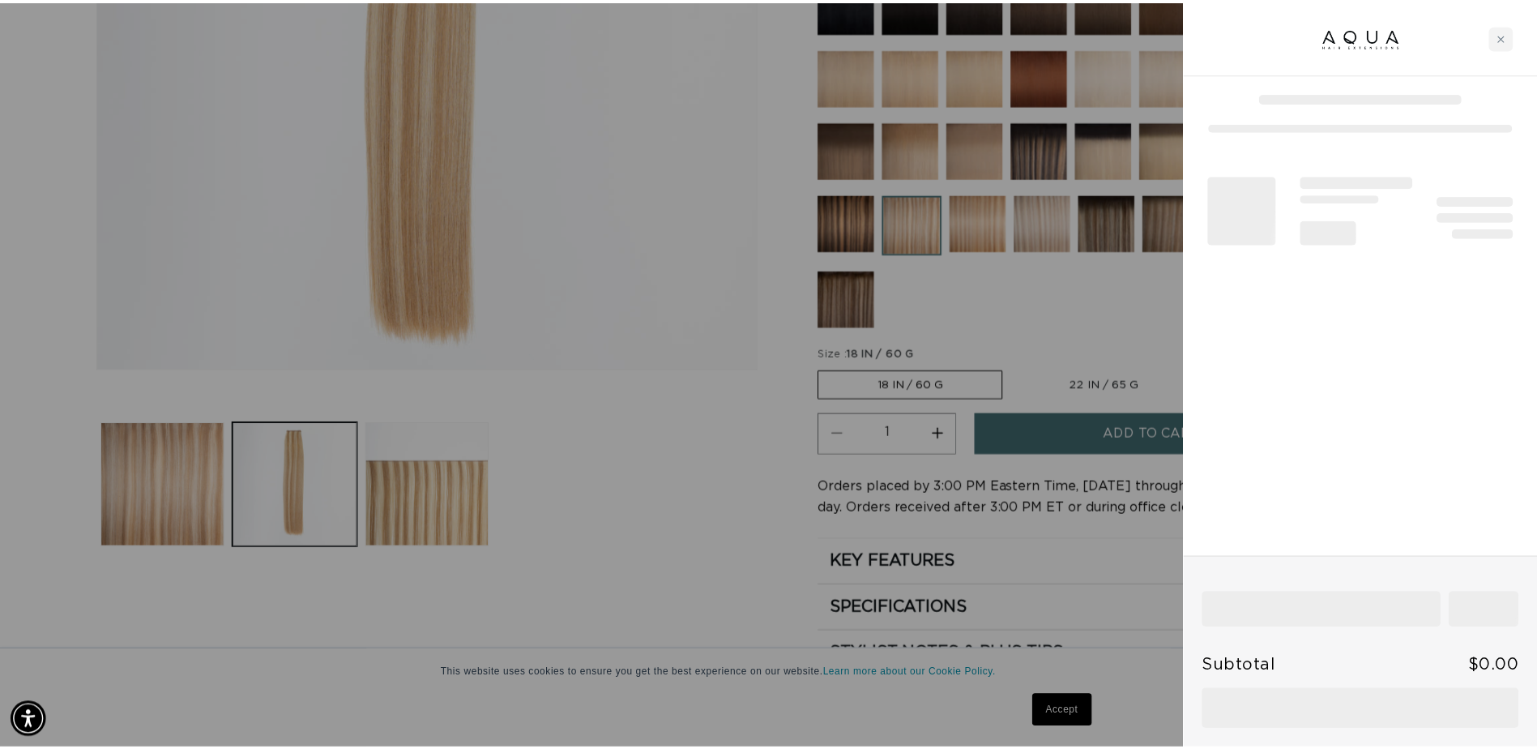
scroll to position [0, 1434]
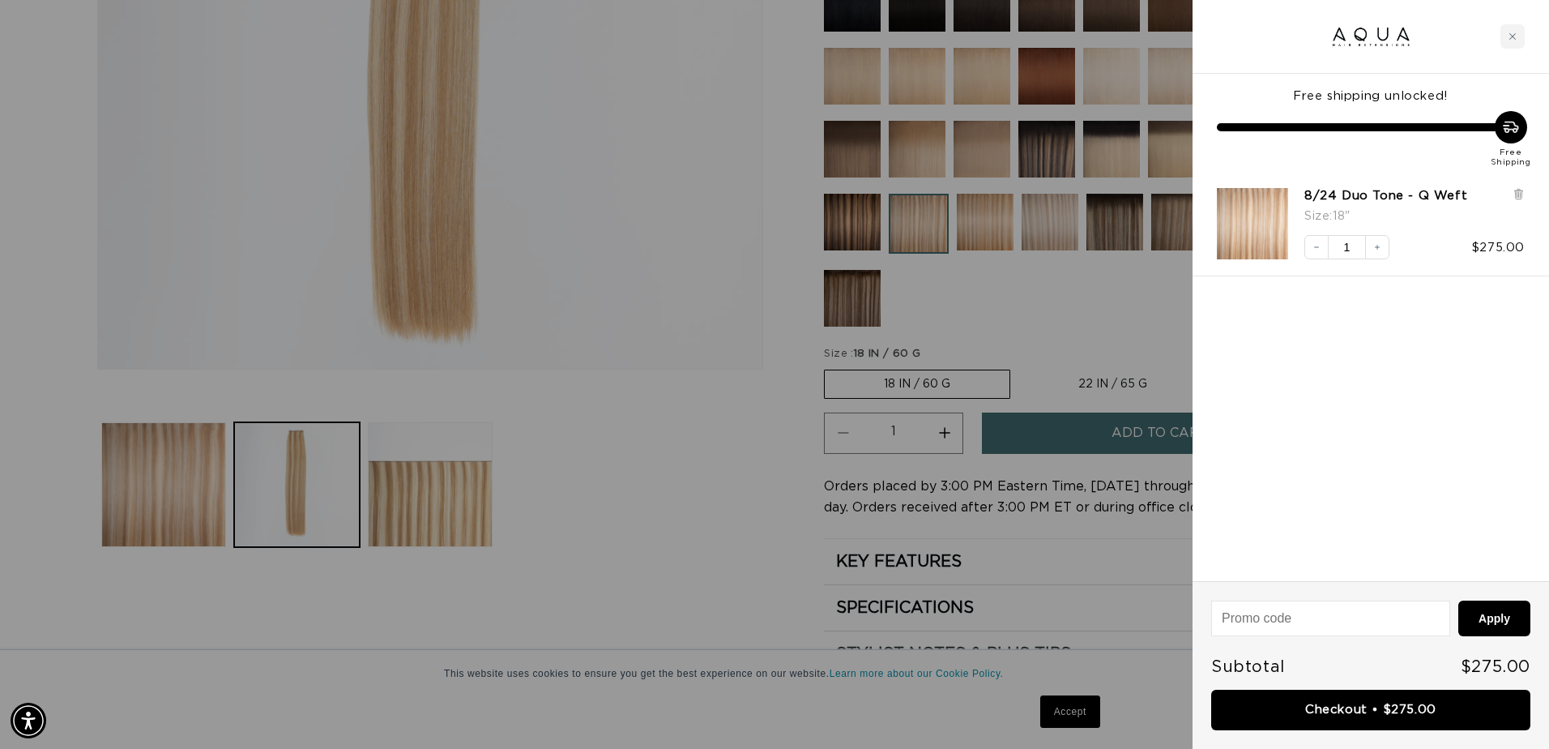
click at [613, 313] on div at bounding box center [774, 374] width 1549 height 749
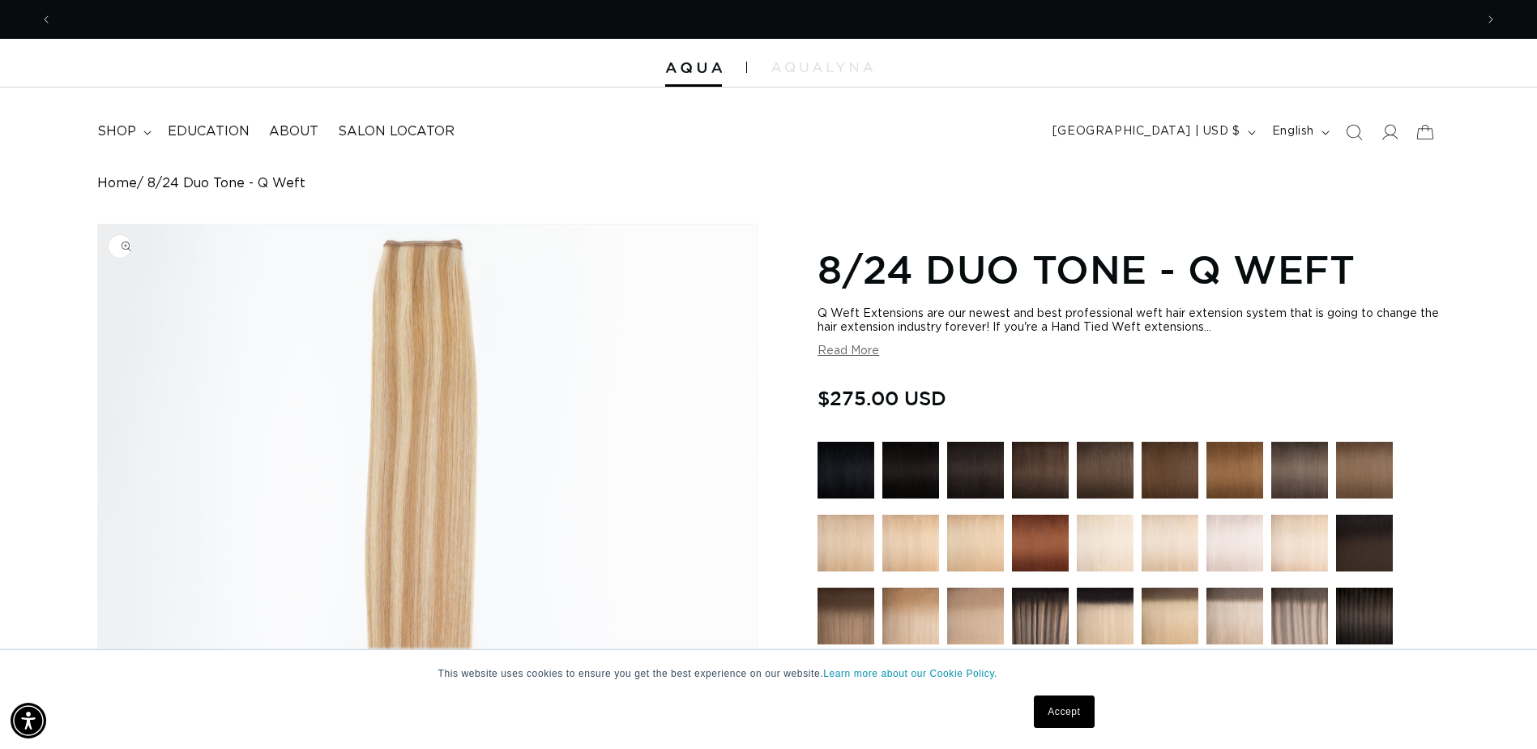
scroll to position [0, 2844]
click at [134, 125] on span "shop" at bounding box center [116, 131] width 39 height 17
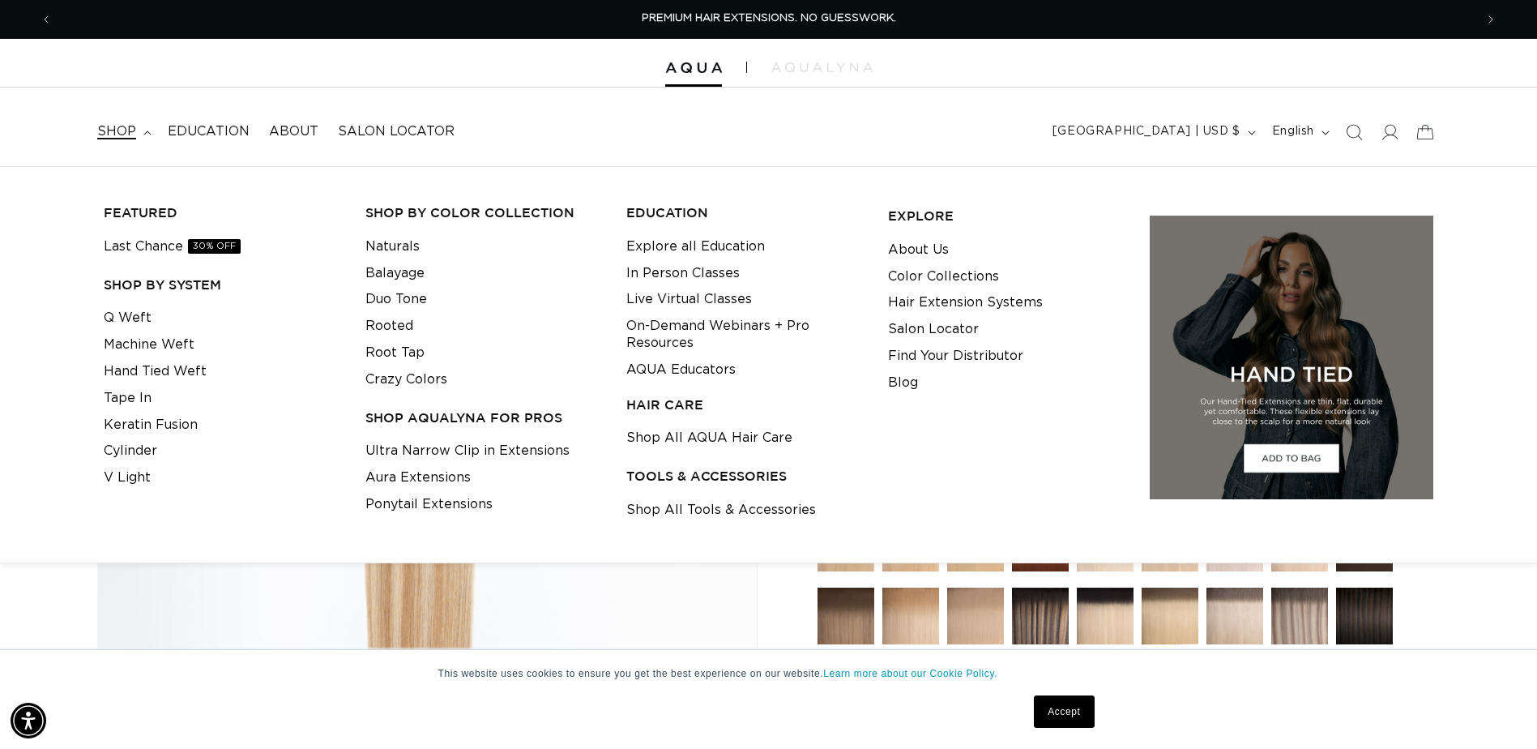
click at [167, 403] on li "Tape In" at bounding box center [222, 398] width 237 height 27
click at [139, 403] on link "Tape In" at bounding box center [128, 398] width 48 height 27
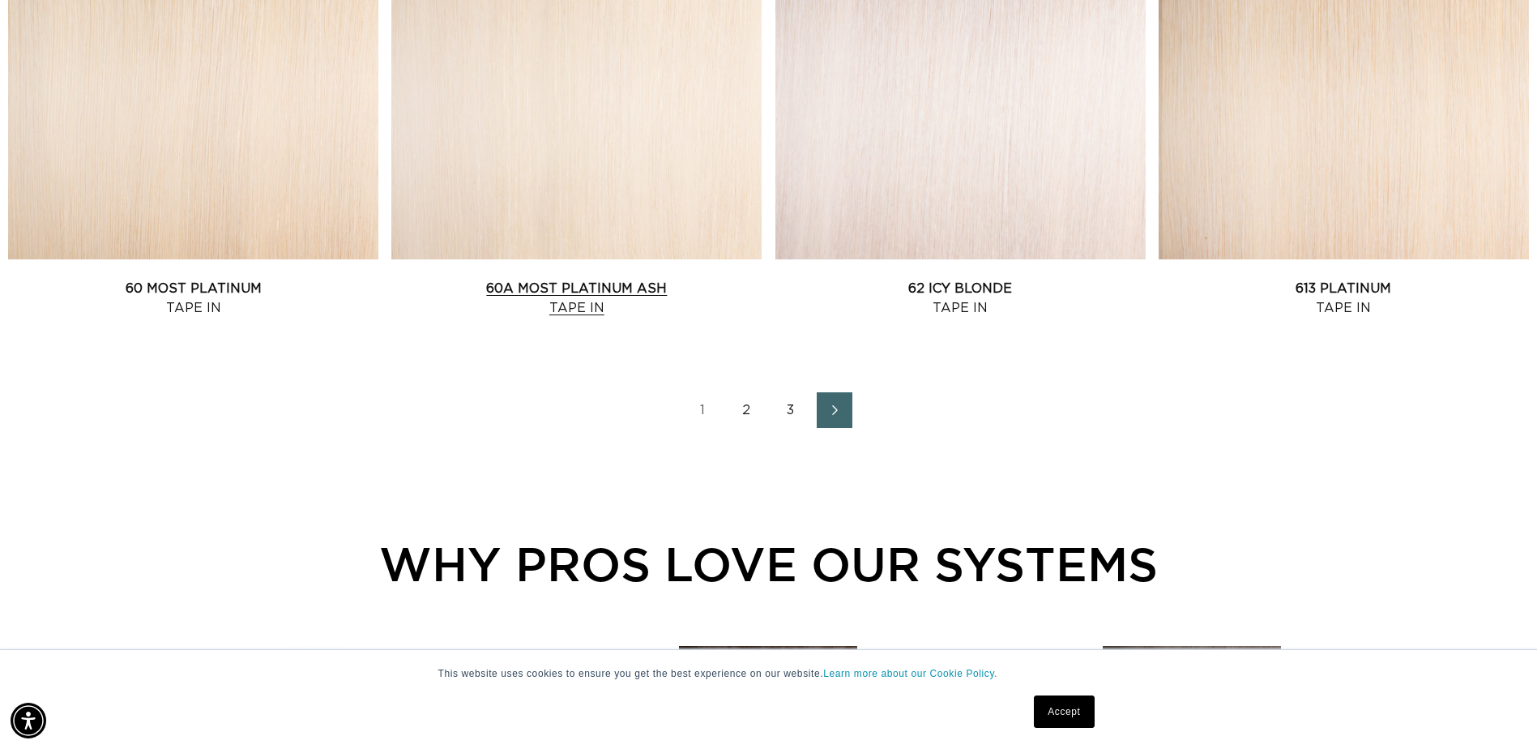
scroll to position [2269, 0]
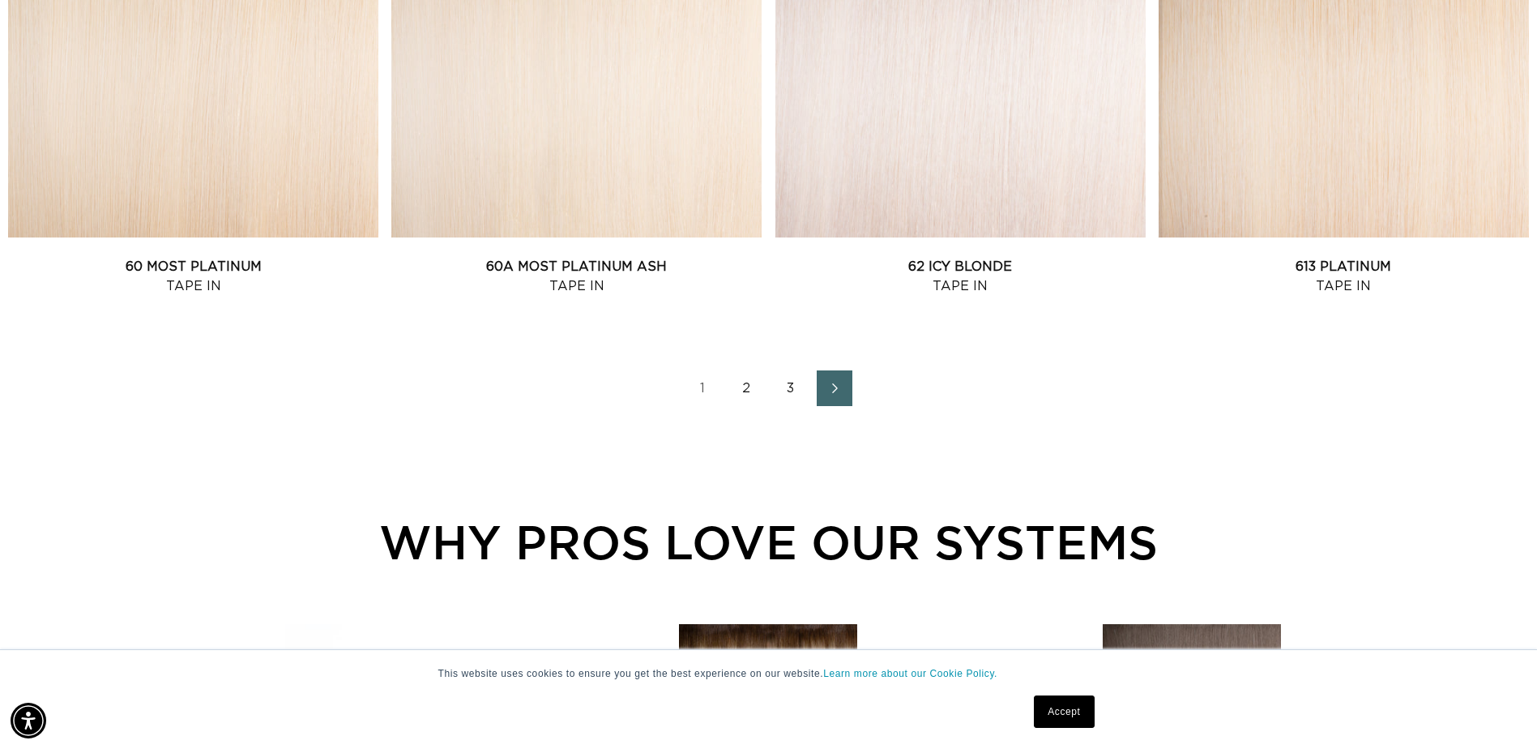
click at [736, 395] on link "2" at bounding box center [747, 388] width 36 height 36
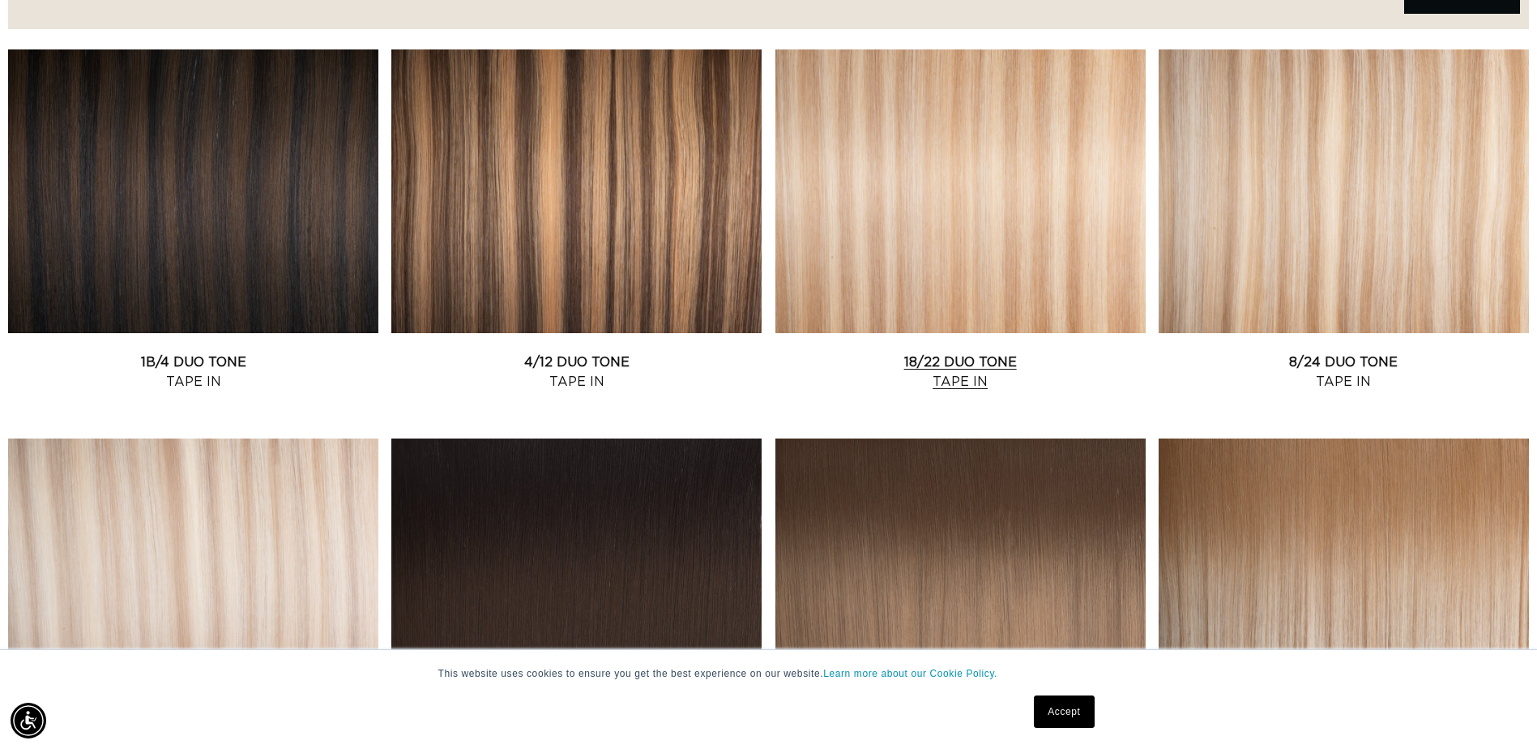
scroll to position [486, 0]
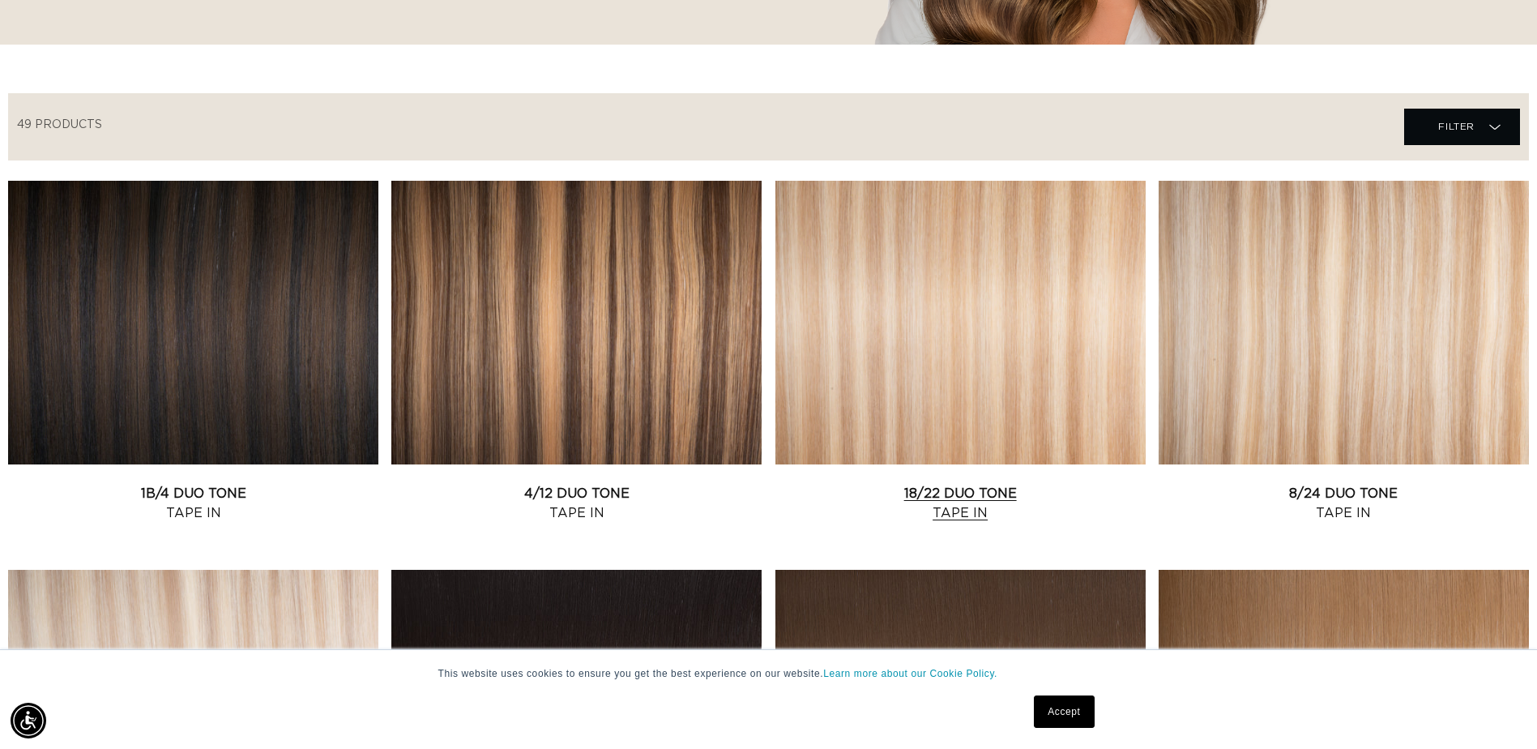
click at [888, 484] on link "18/22 Duo Tone Tape In" at bounding box center [960, 503] width 370 height 39
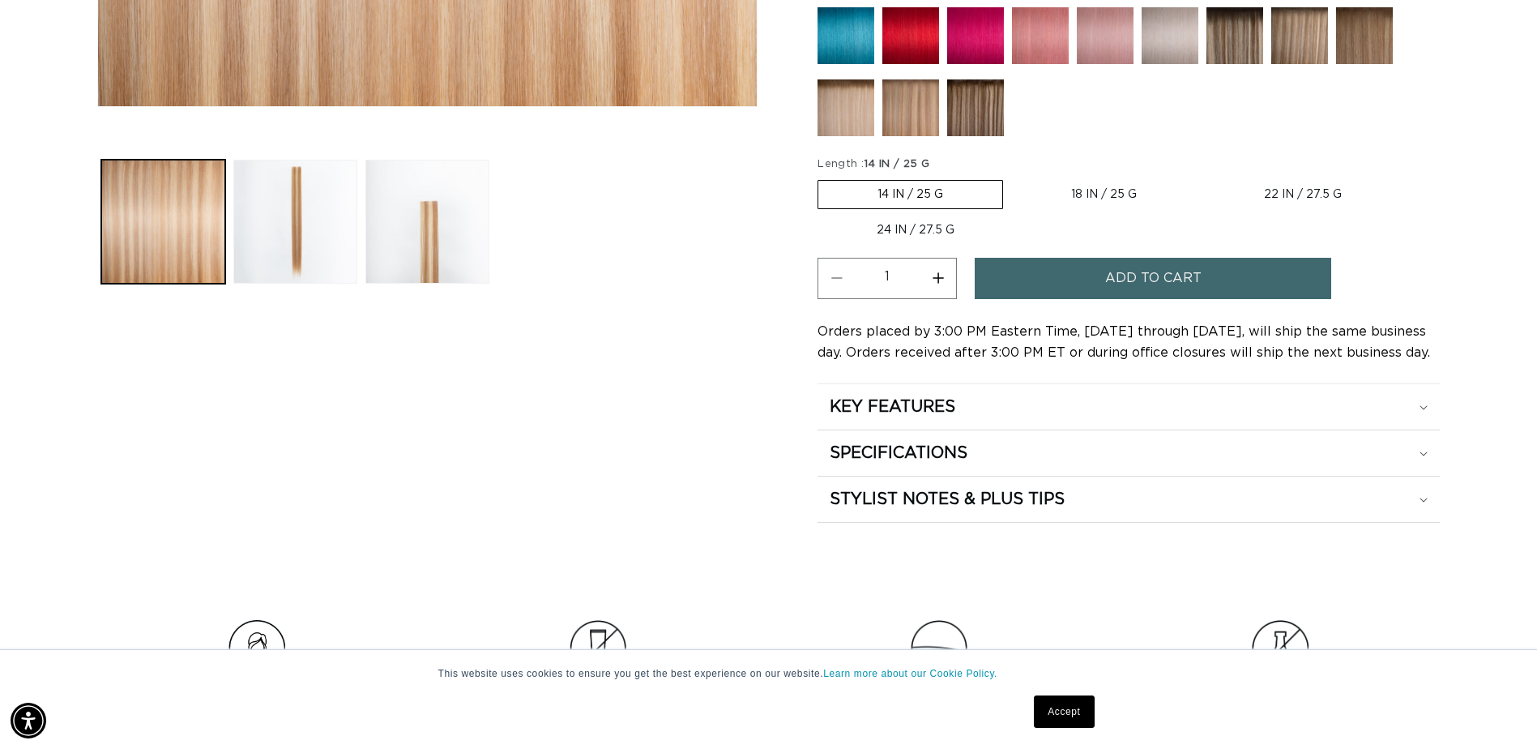
click at [1091, 177] on fieldset "Length : 14 IN / 25 G 14 IN / 25 G Variant sold out or unavailable 18 IN / 25 G…" at bounding box center [1129, 200] width 622 height 89
click at [1093, 198] on label "18 IN / 25 G Variant sold out or unavailable" at bounding box center [1104, 195] width 184 height 28
click at [1012, 177] on input "18 IN / 25 G Variant sold out or unavailable" at bounding box center [1011, 177] width 1 height 1
radio input "true"
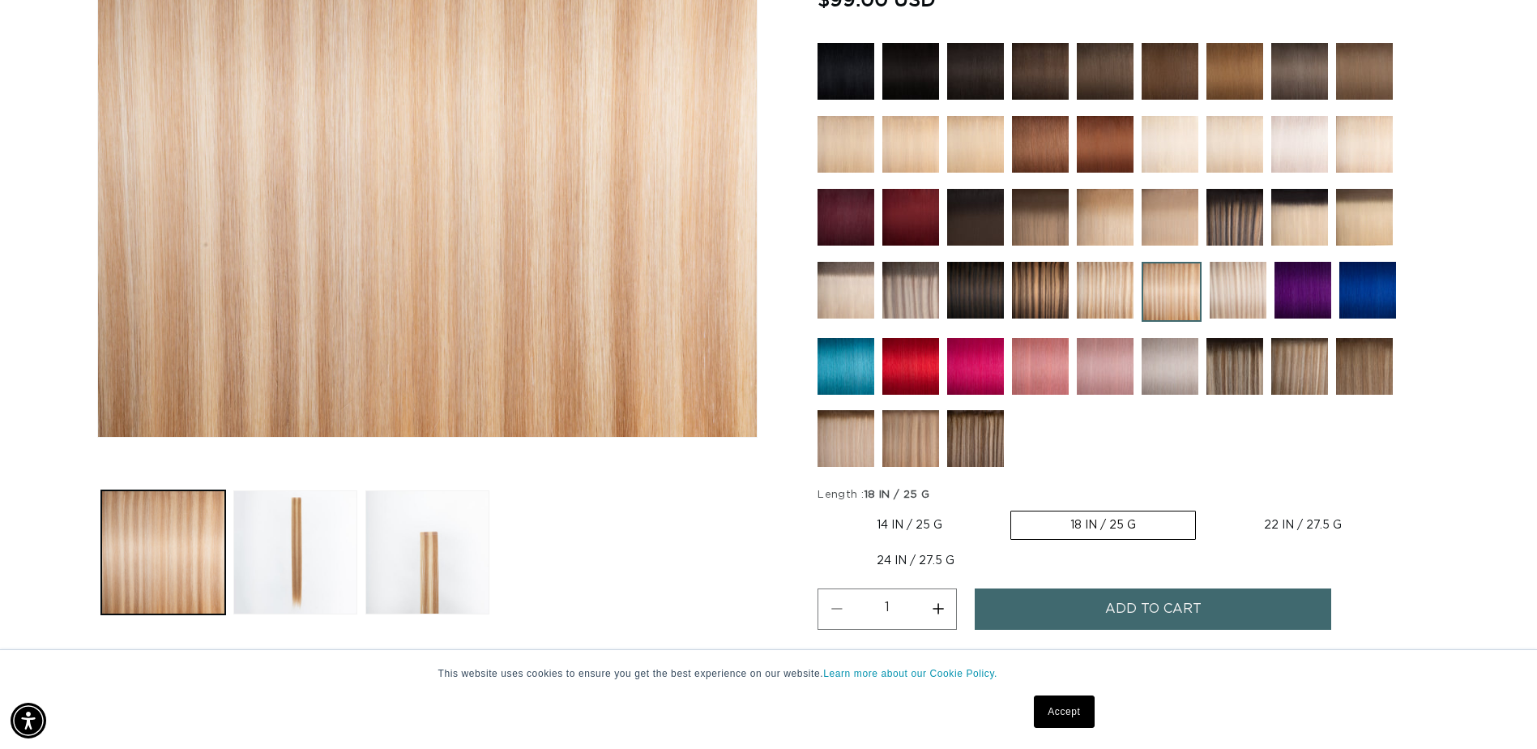
scroll to position [648, 0]
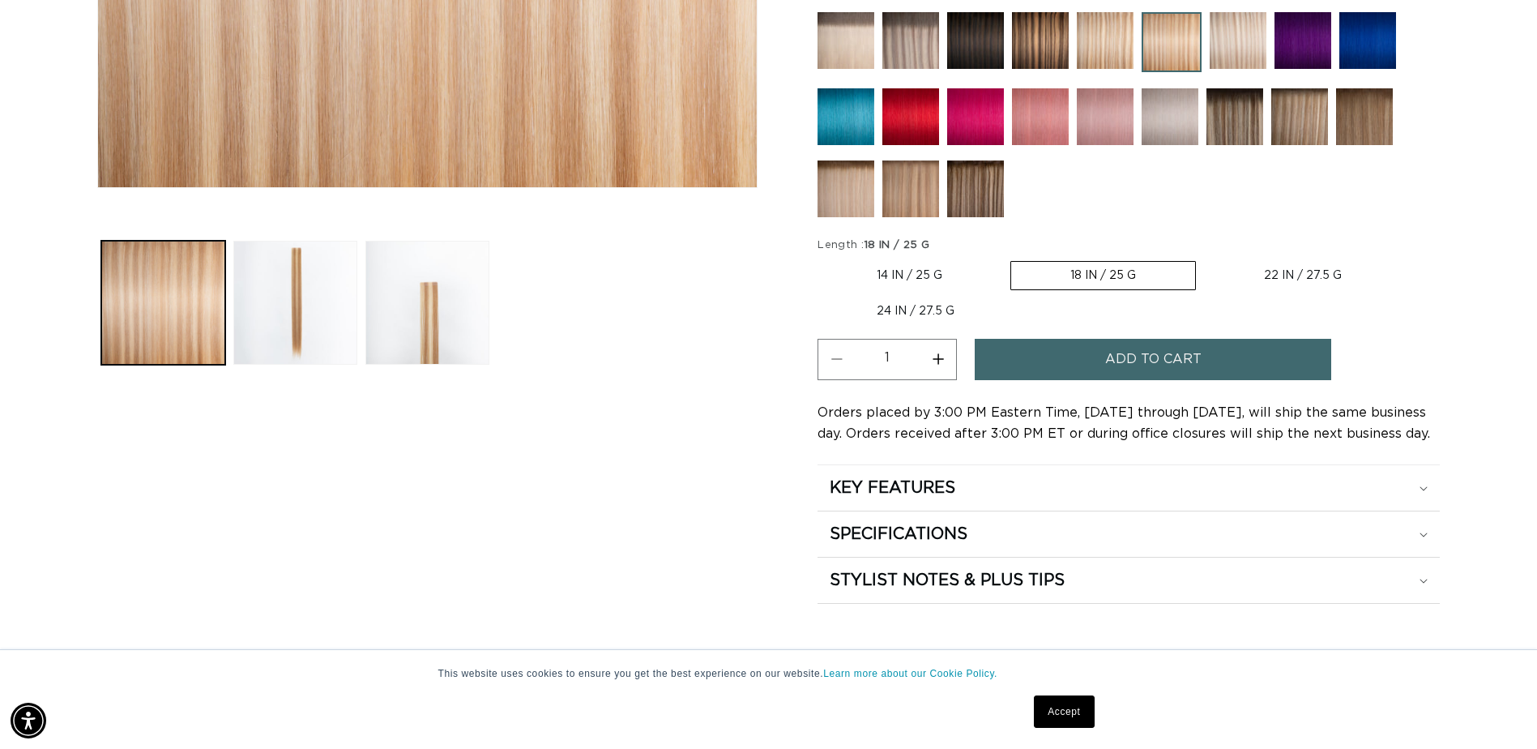
click at [932, 360] on button "Increase quantity for 18/22 Duo Tone - Tape In" at bounding box center [938, 359] width 36 height 41
click at [937, 361] on button "Increase quantity for 18/22 Duo Tone - Tape In" at bounding box center [938, 359] width 36 height 41
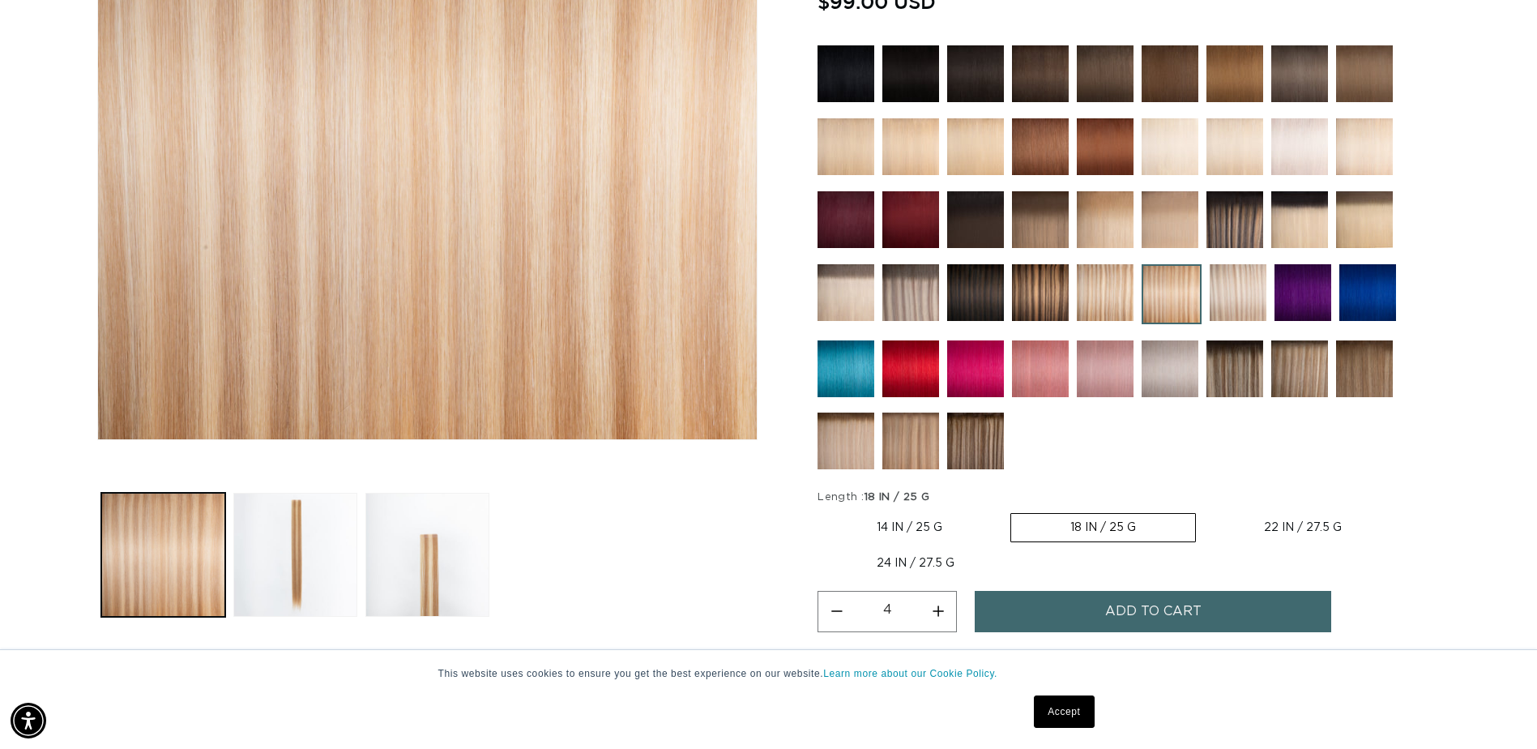
scroll to position [486, 0]
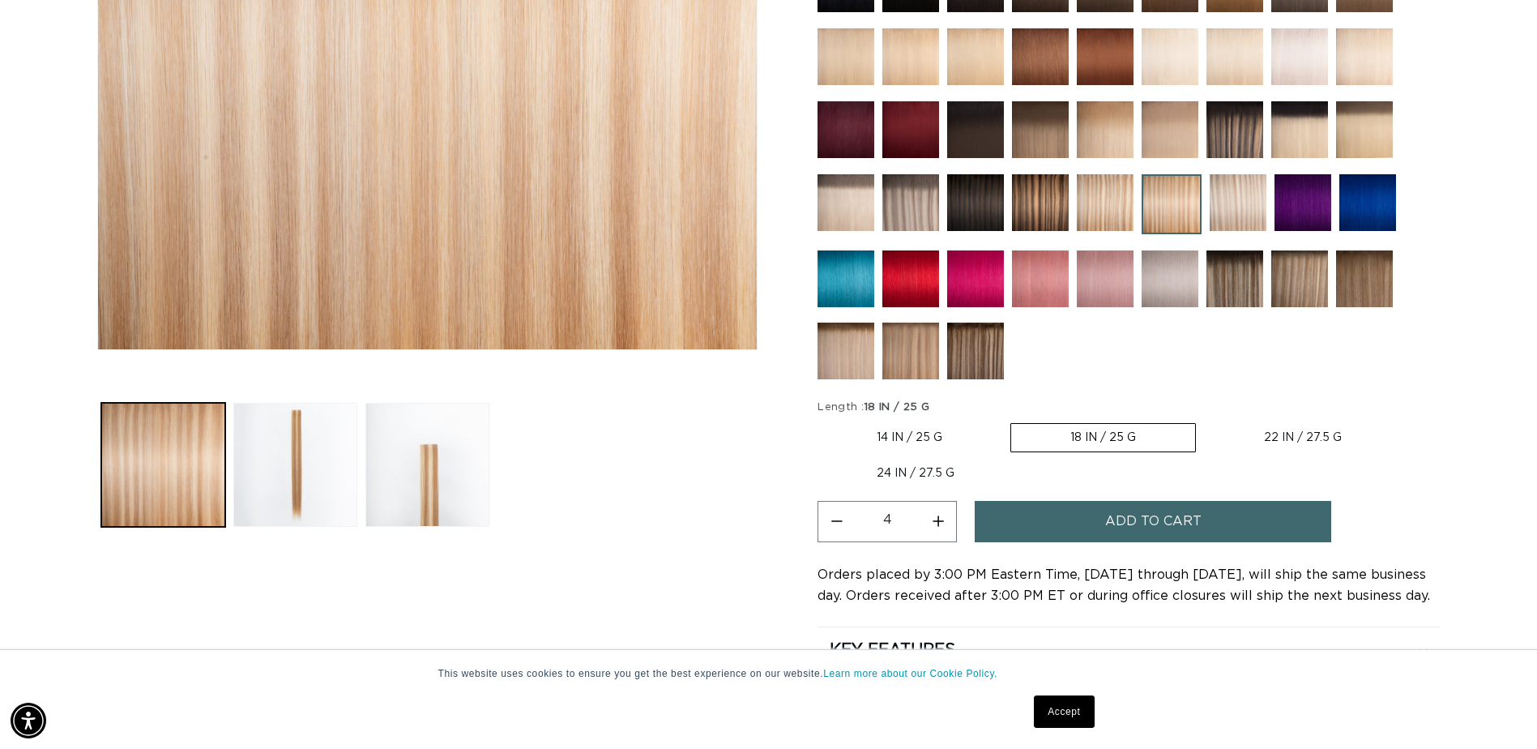
click at [831, 524] on button "Decrease quantity for 18/22 Duo Tone - Tape In" at bounding box center [836, 521] width 36 height 41
type input "3"
click at [1125, 528] on span "Add to cart" at bounding box center [1153, 521] width 96 height 41
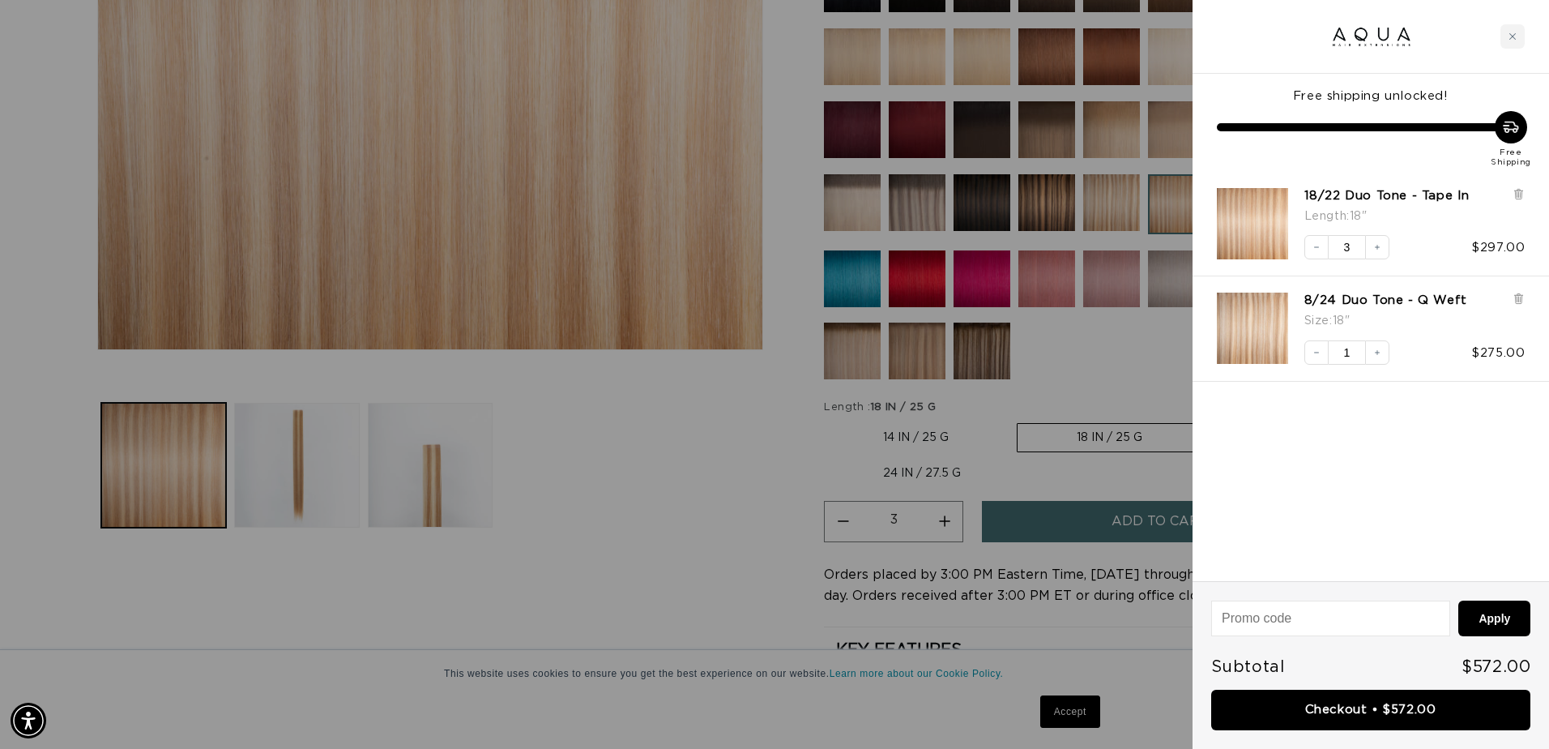
scroll to position [0, 1434]
click at [1520, 297] on icon at bounding box center [1518, 300] width 6 height 8
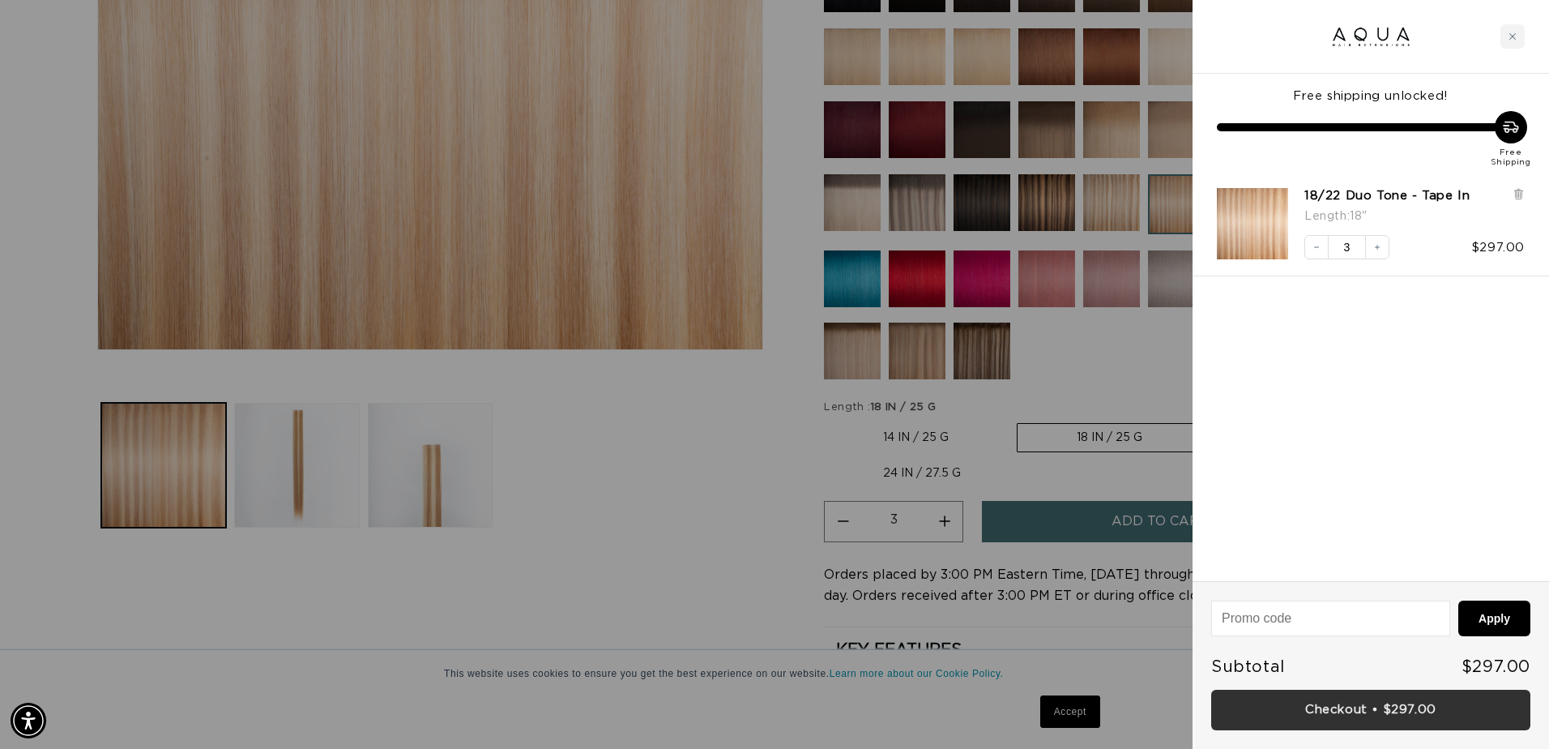
click at [1370, 707] on link "Checkout • $297.00" at bounding box center [1370, 710] width 319 height 41
